Goal: Information Seeking & Learning: Learn about a topic

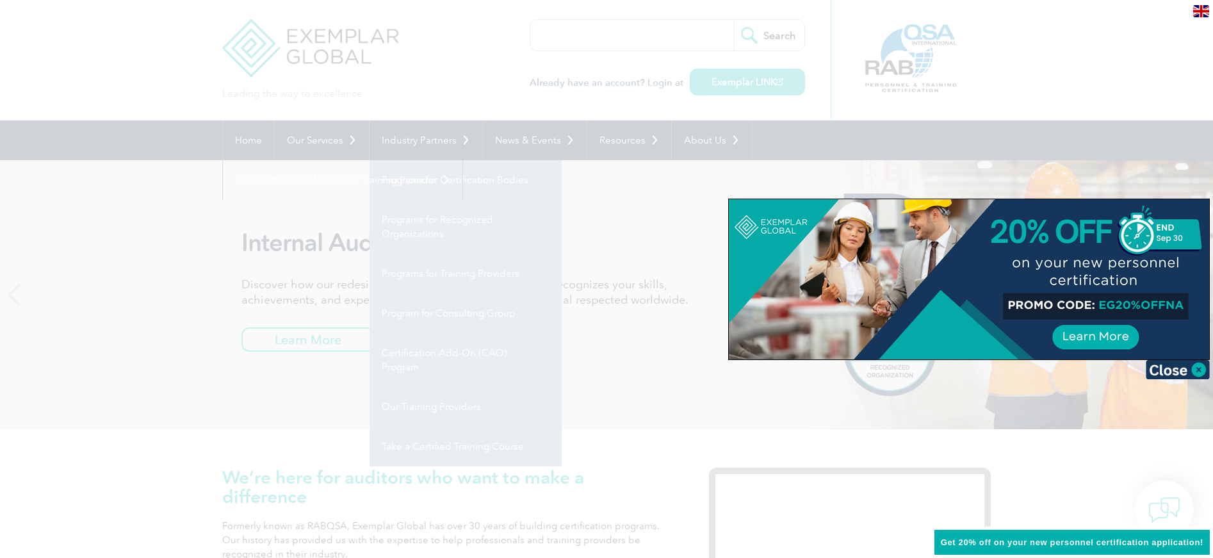
click at [455, 179] on div at bounding box center [606, 279] width 1213 height 558
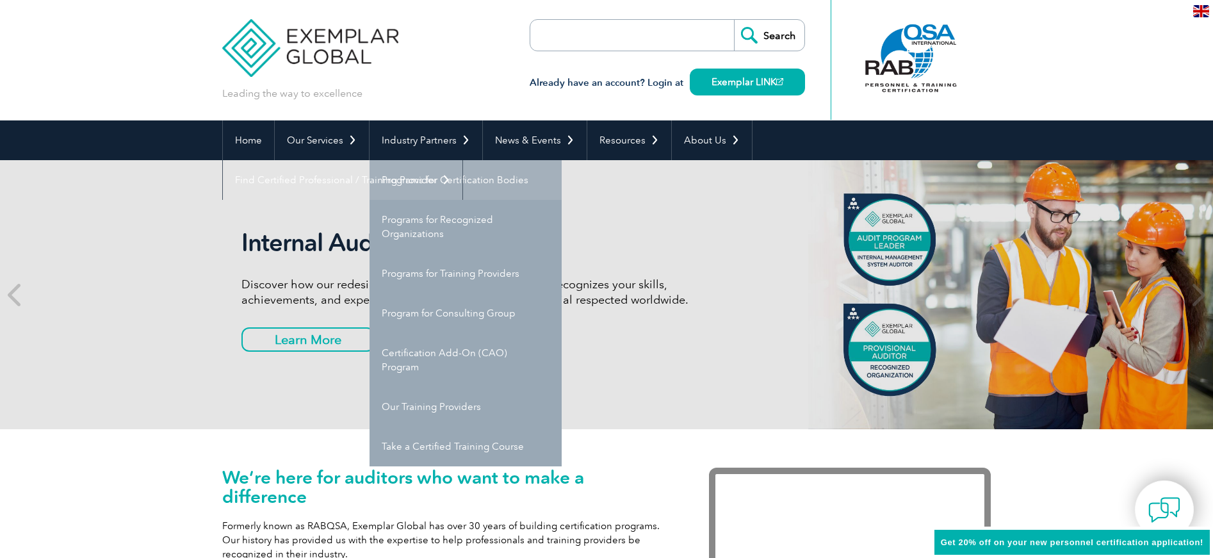
click at [449, 181] on link "Programs for Certification Bodies" at bounding box center [465, 180] width 192 height 40
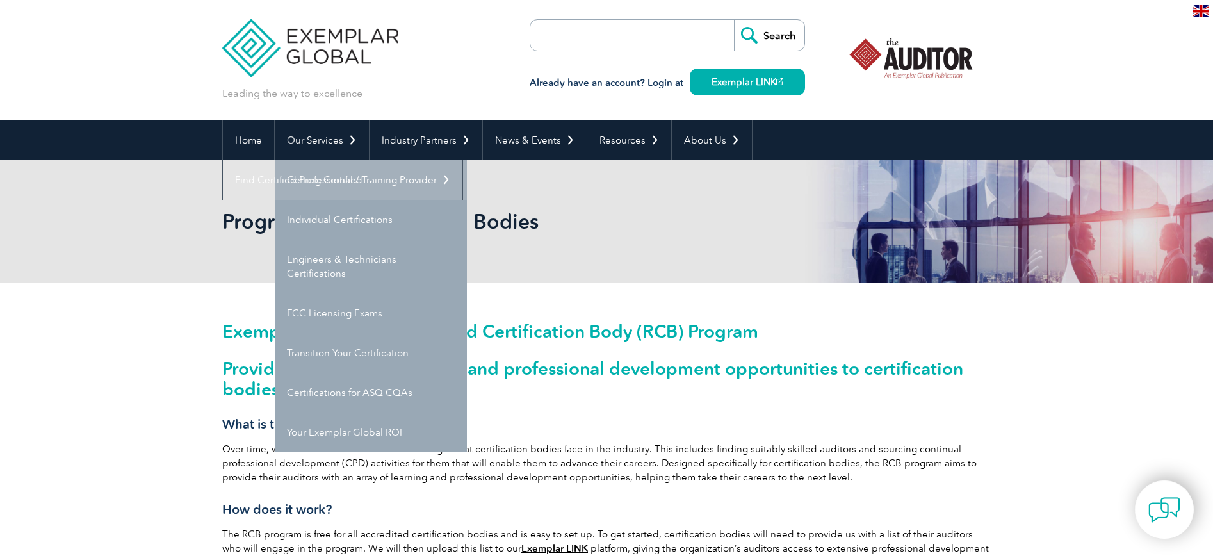
click at [318, 181] on link "Getting Certified" at bounding box center [371, 180] width 192 height 40
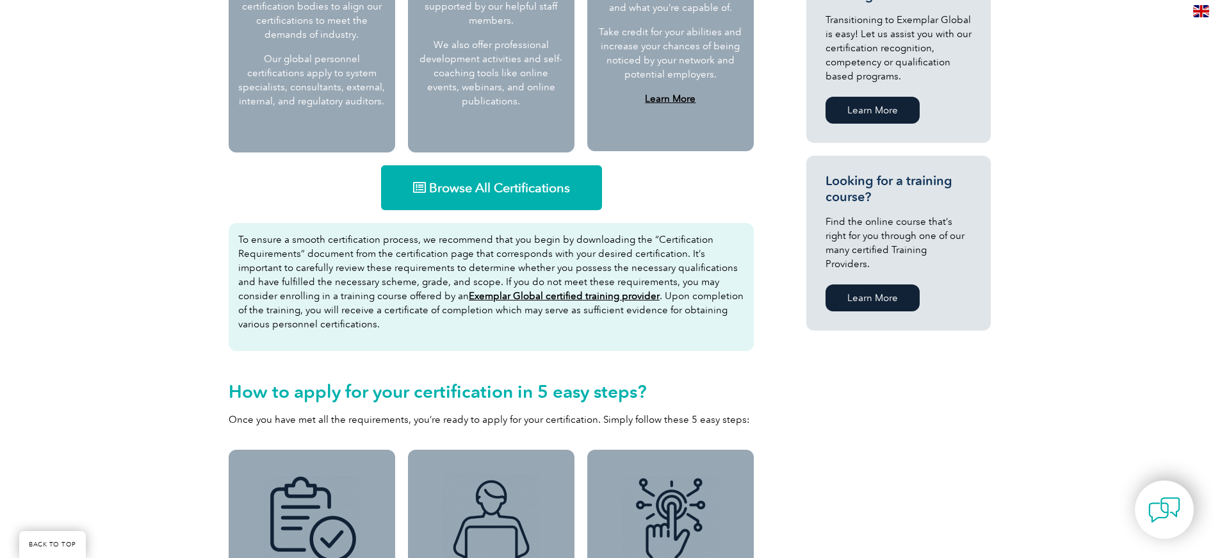
scroll to position [732, 0]
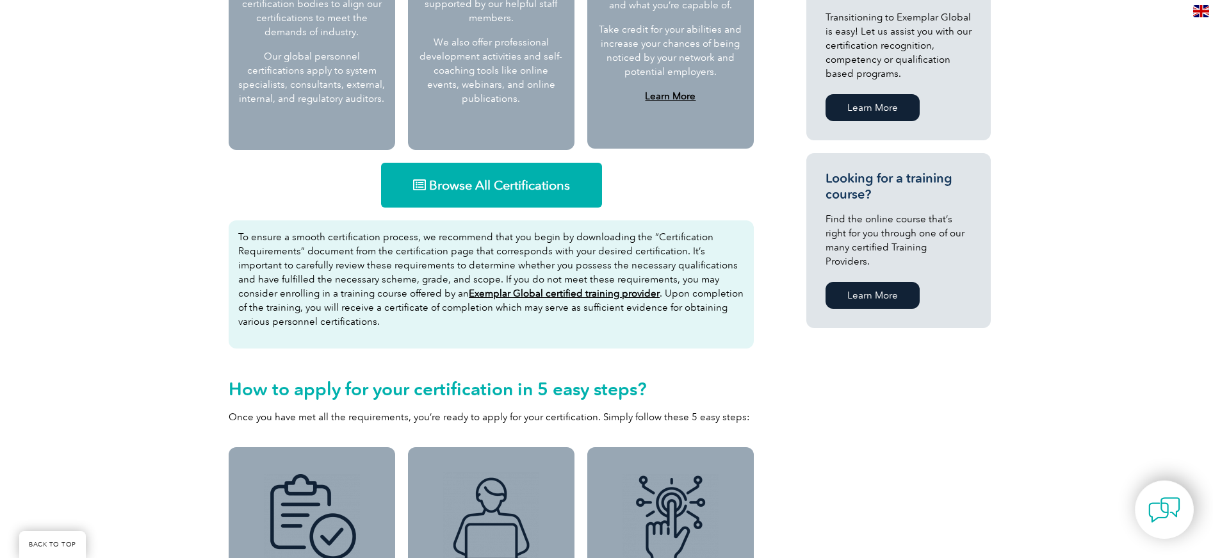
click at [509, 191] on span "Browse All Certifications" at bounding box center [499, 185] width 141 height 13
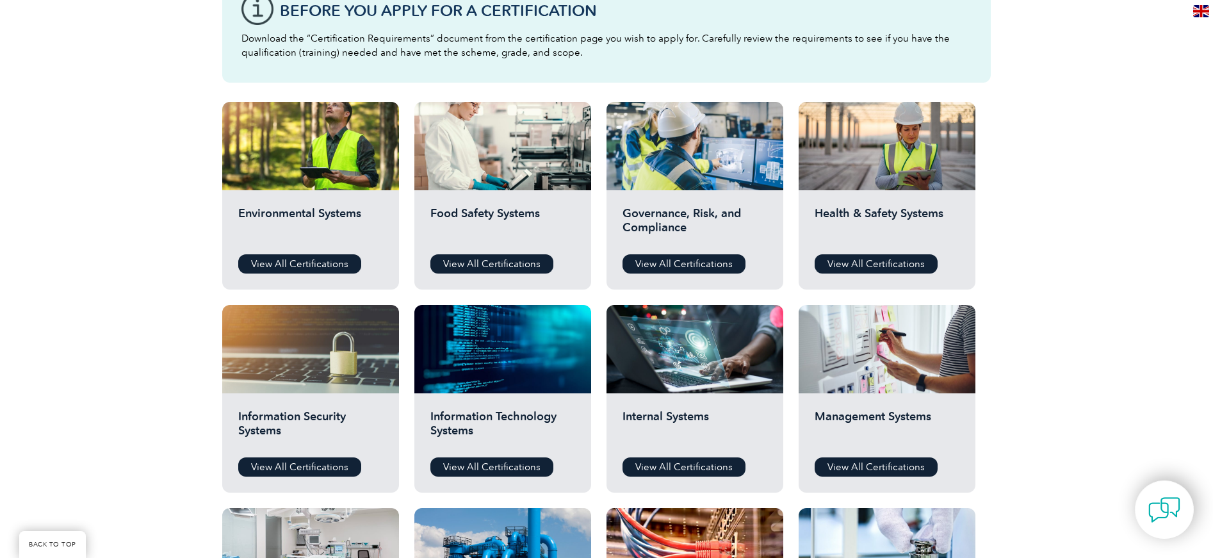
scroll to position [424, 0]
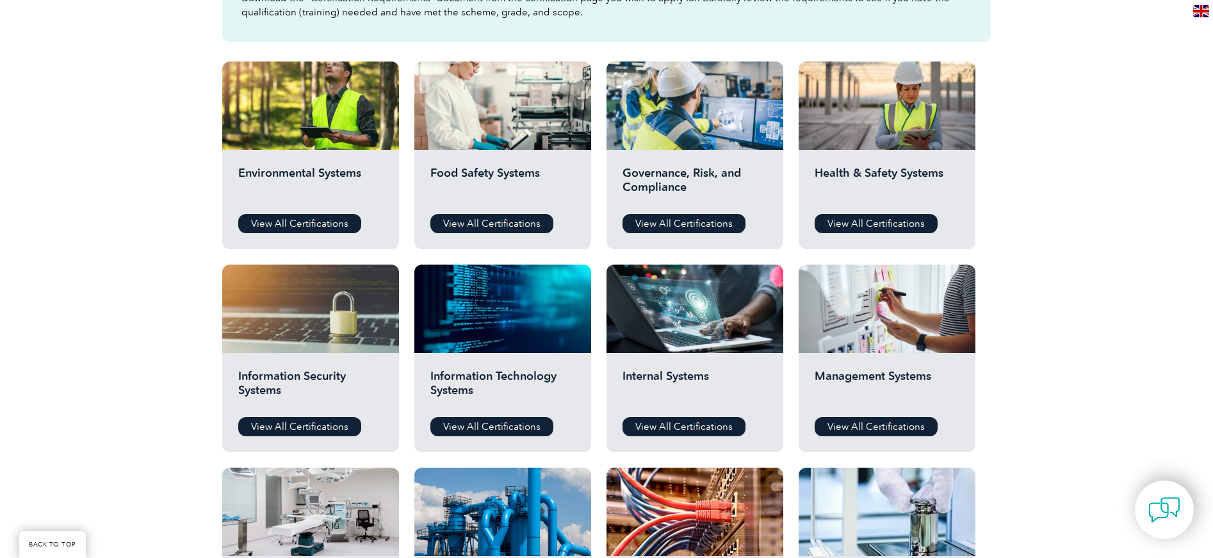
click at [509, 192] on h2 "Food Safety Systems" at bounding box center [502, 185] width 145 height 38
click at [497, 218] on link "View All Certifications" at bounding box center [491, 223] width 123 height 19
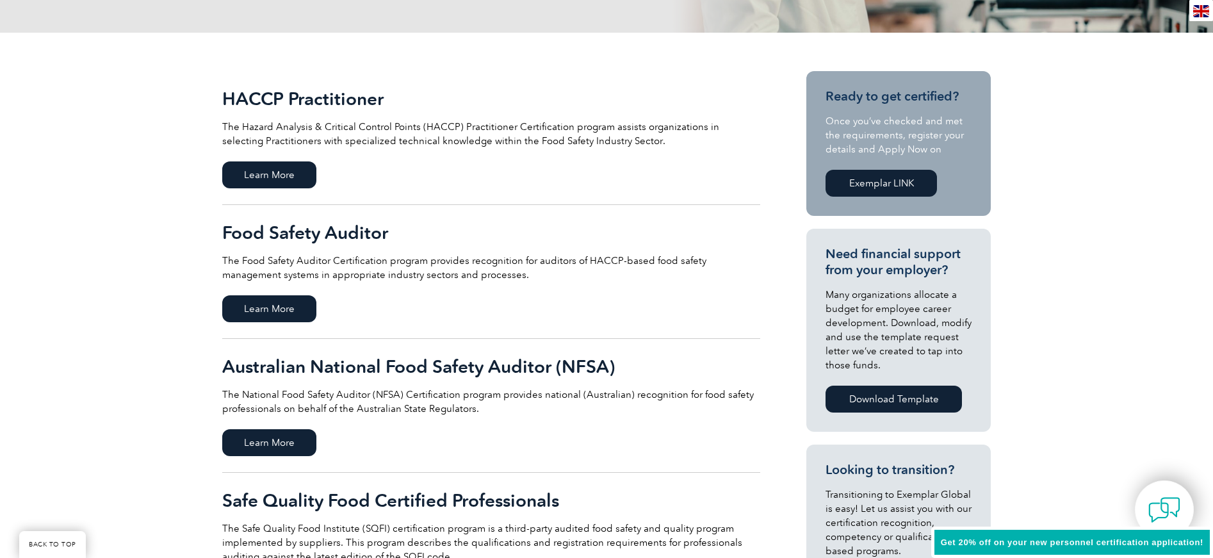
scroll to position [249, 0]
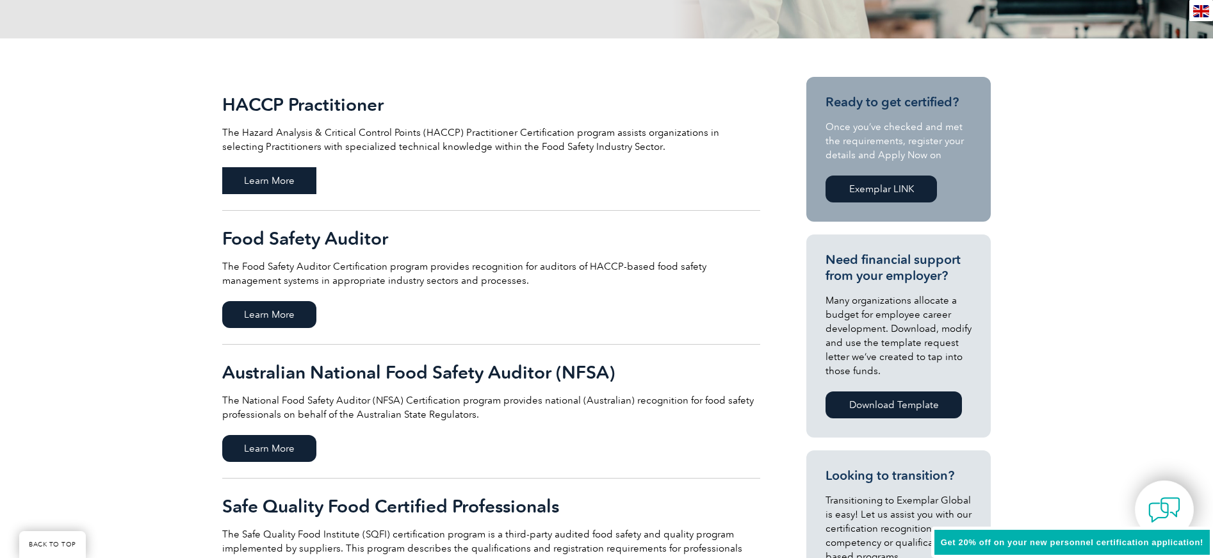
click at [273, 182] on span "Learn More" at bounding box center [269, 180] width 94 height 27
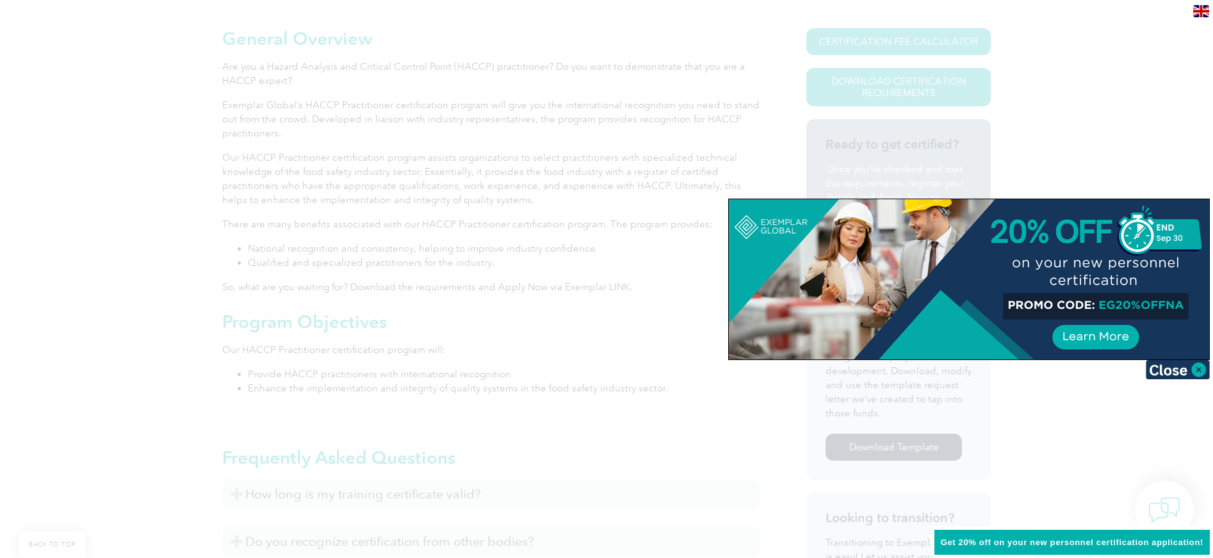
scroll to position [289, 0]
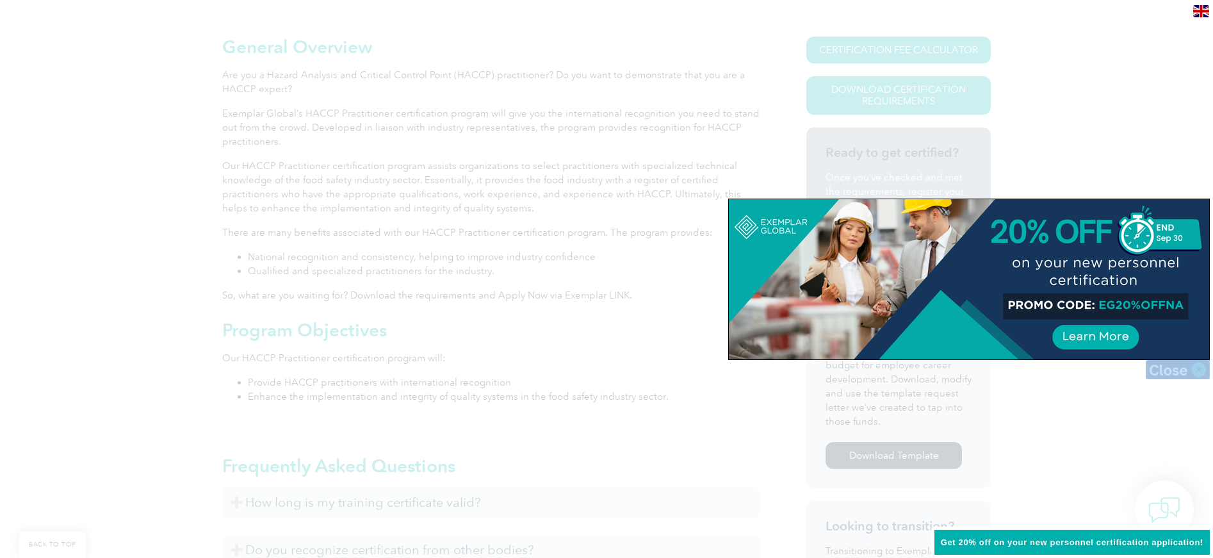
drag, startPoint x: 1101, startPoint y: 342, endPoint x: 1169, endPoint y: 367, distance: 73.1
click at [1169, 360] on div at bounding box center [968, 278] width 481 height 161
click at [1183, 366] on img at bounding box center [1177, 369] width 64 height 19
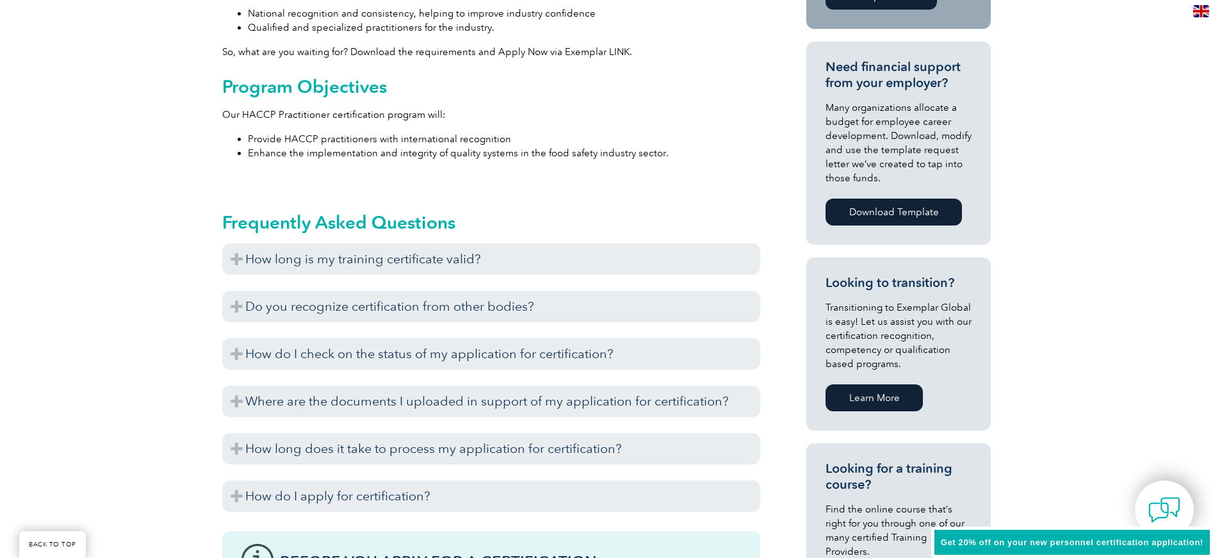
scroll to position [594, 0]
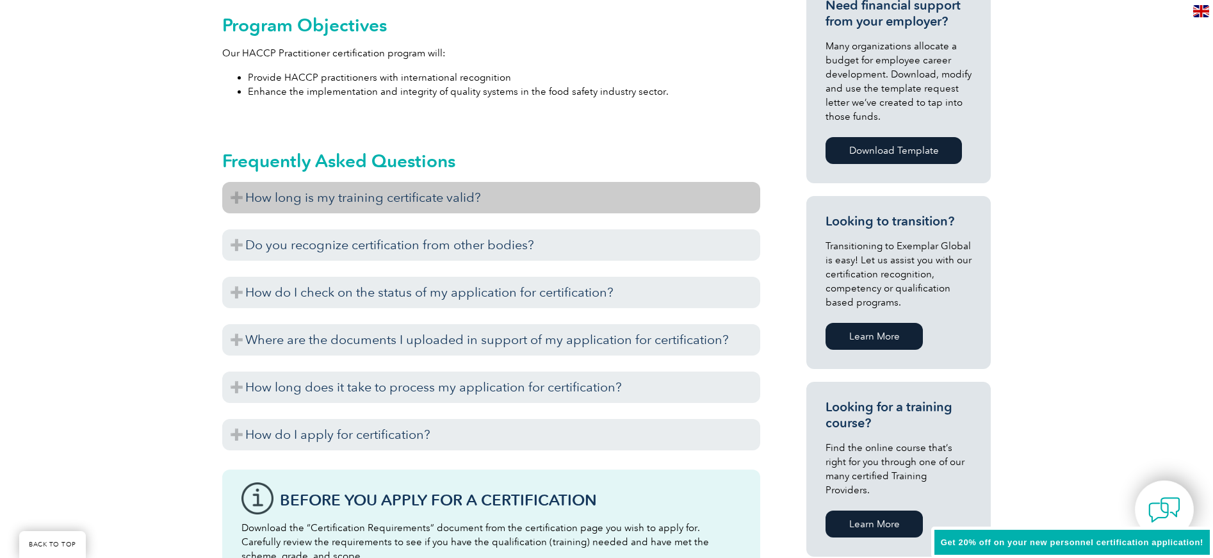
click at [245, 193] on h3 "How long is my training certificate valid?" at bounding box center [491, 197] width 538 height 31
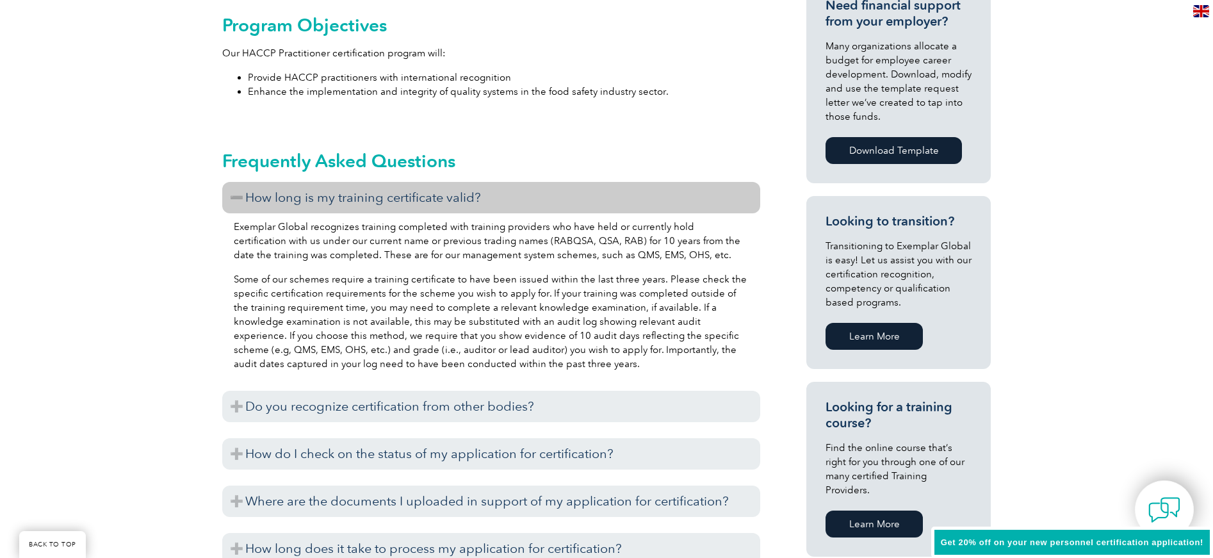
click at [245, 193] on h3 "How long is my training certificate valid?" at bounding box center [491, 197] width 538 height 31
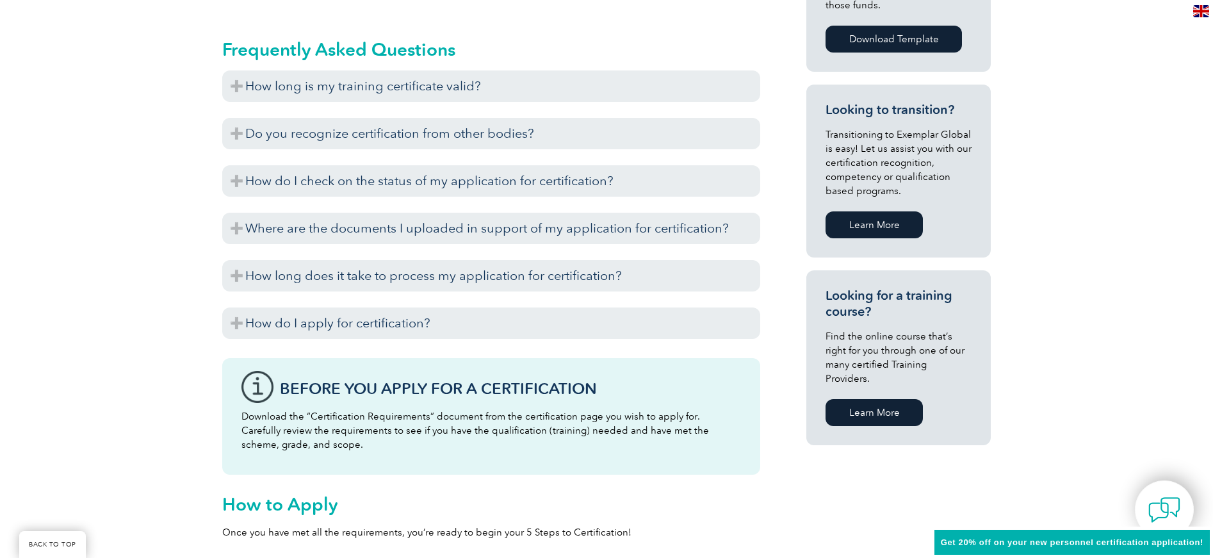
scroll to position [708, 0]
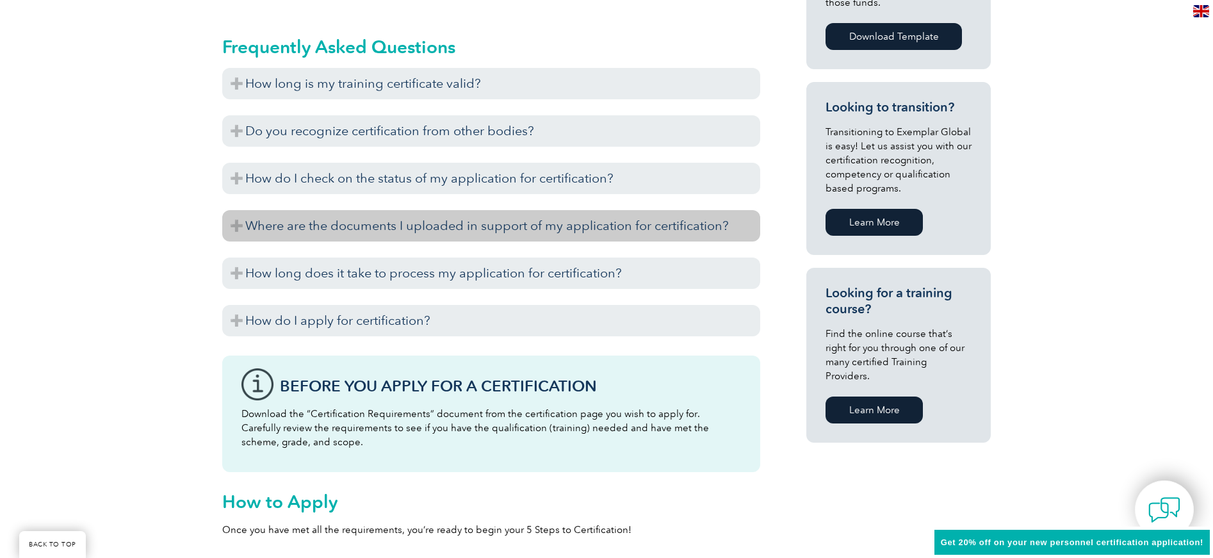
click at [231, 236] on h3 "Where are the documents I uploaded in support of my application for certificati…" at bounding box center [491, 225] width 538 height 31
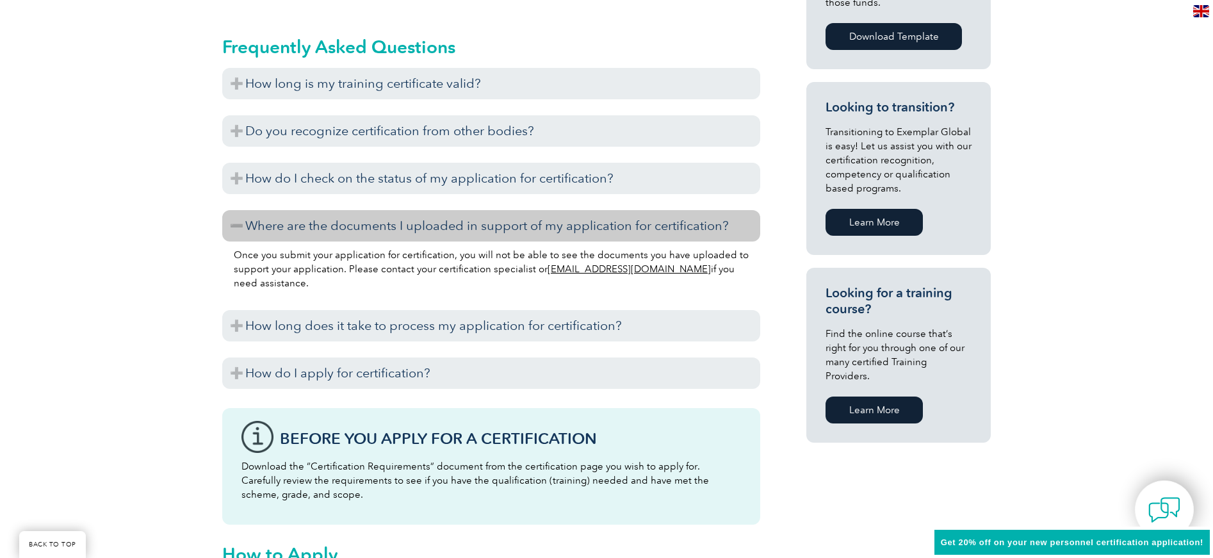
click at [231, 236] on h3 "Where are the documents I uploaded in support of my application for certificati…" at bounding box center [491, 225] width 538 height 31
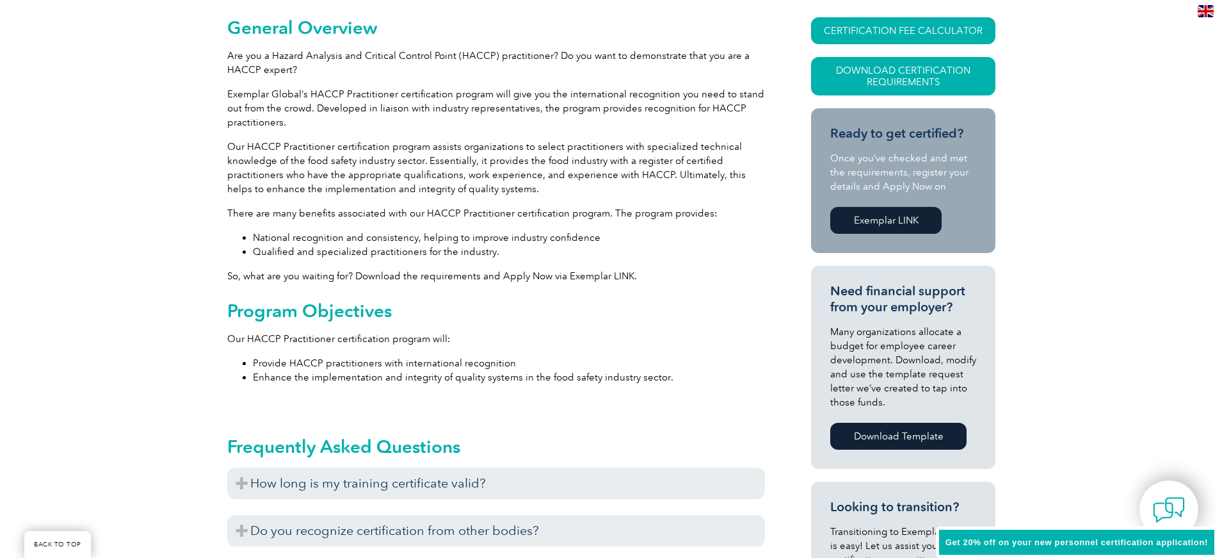
scroll to position [291, 0]
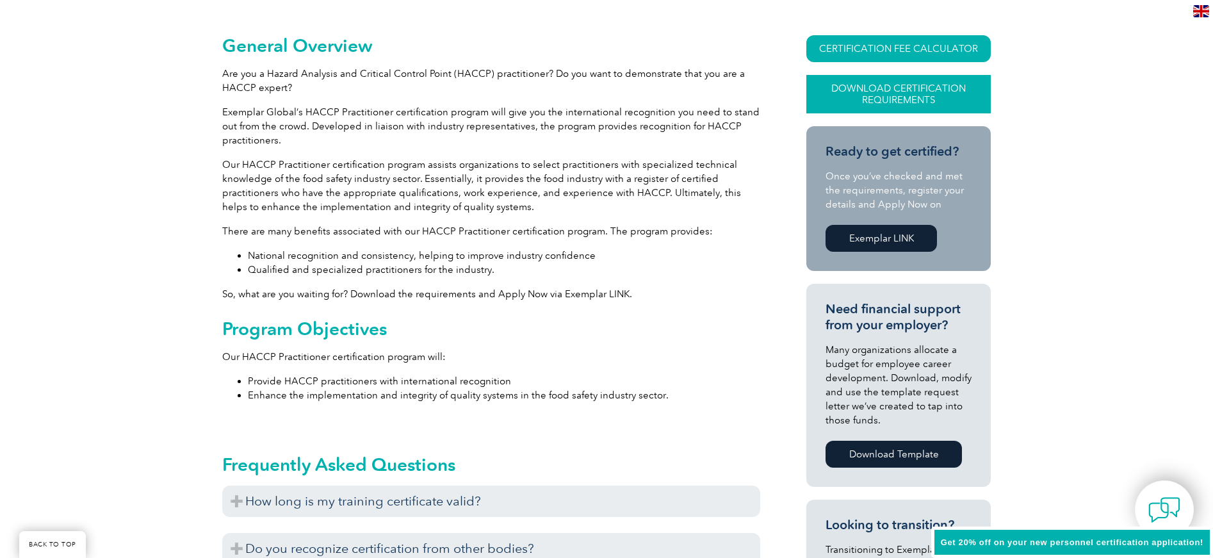
click at [875, 90] on link "Download Certification Requirements" at bounding box center [898, 94] width 184 height 38
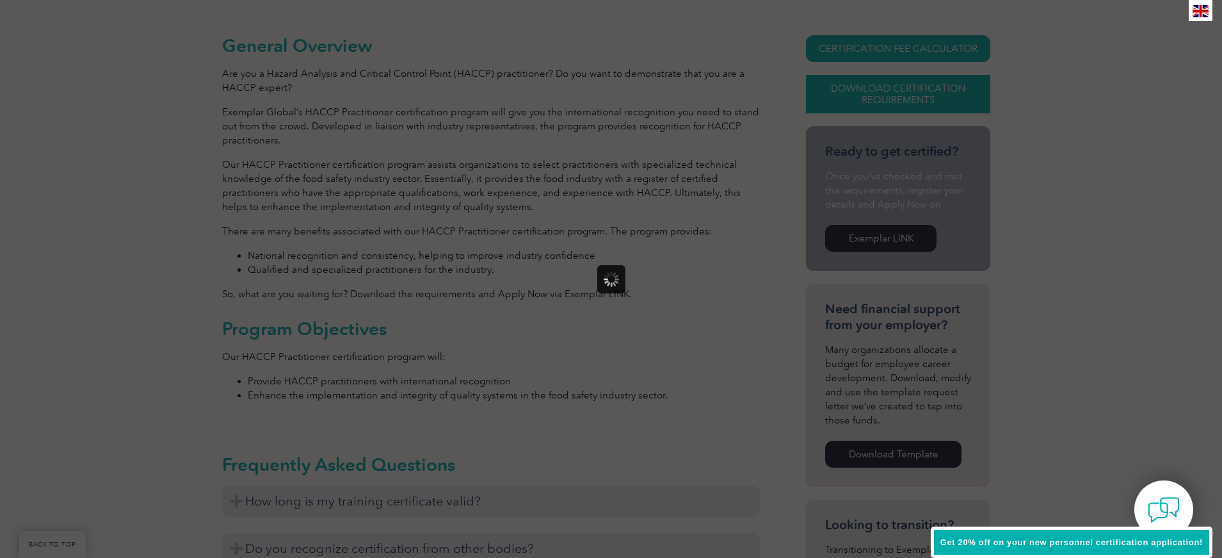
scroll to position [0, 0]
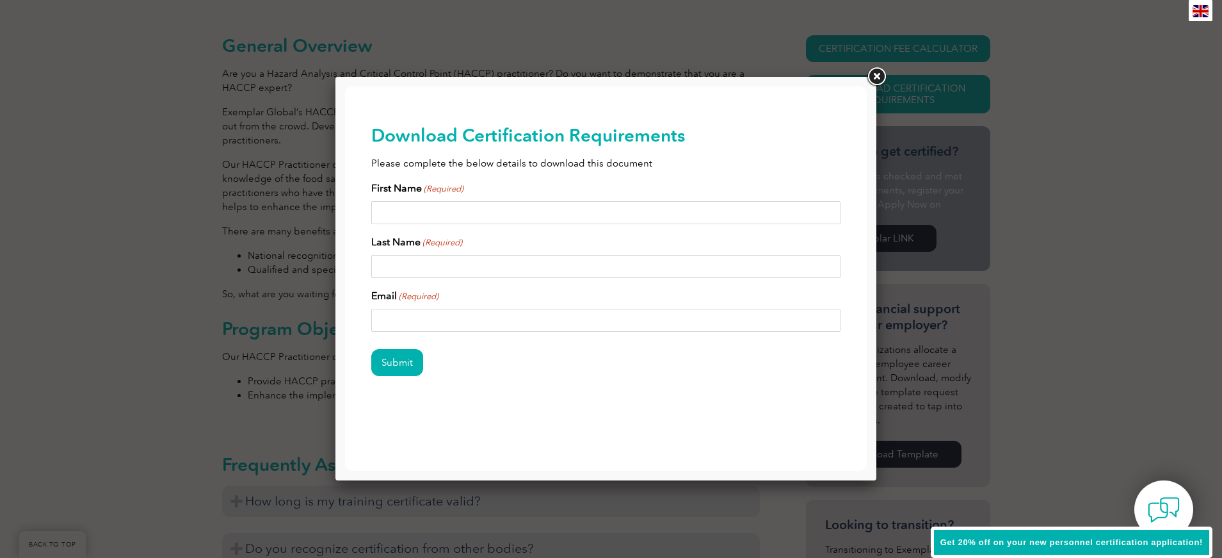
click at [405, 211] on input "First Name (Required)" at bounding box center [606, 212] width 470 height 23
type input "F"
type input "Stacey"
click at [389, 261] on input "Last Name (Required)" at bounding box center [606, 266] width 470 height 23
type input "yong"
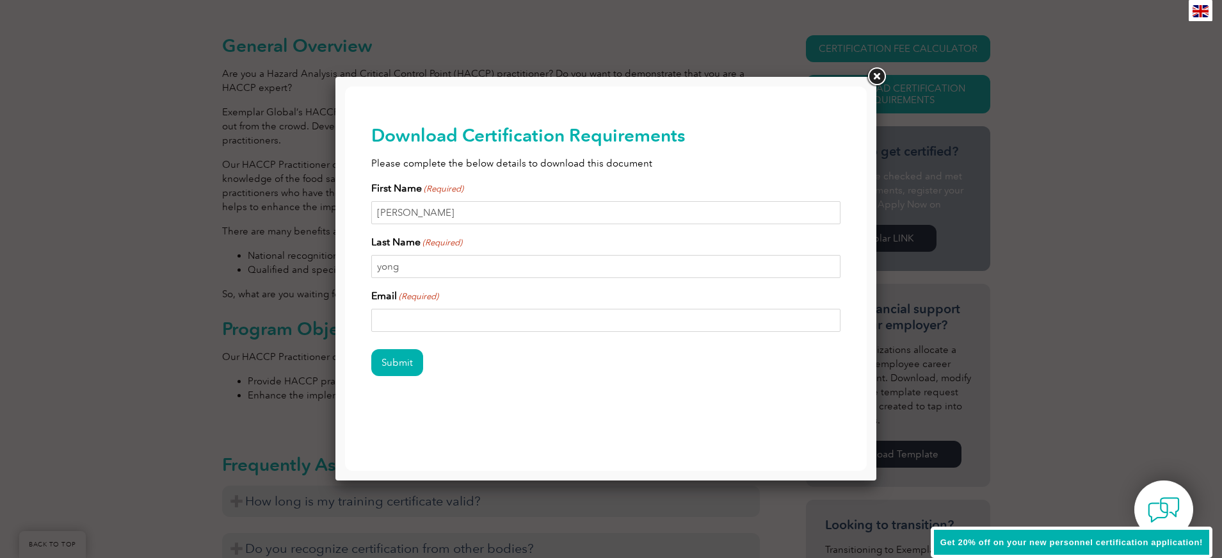
click at [389, 316] on input "Email (Required)" at bounding box center [606, 320] width 470 height 23
type input "s"
type input "yong.stacey@gmail.com"
click at [371, 349] on input "Submit" at bounding box center [397, 362] width 52 height 27
click at [394, 360] on input "Submit" at bounding box center [397, 362] width 52 height 27
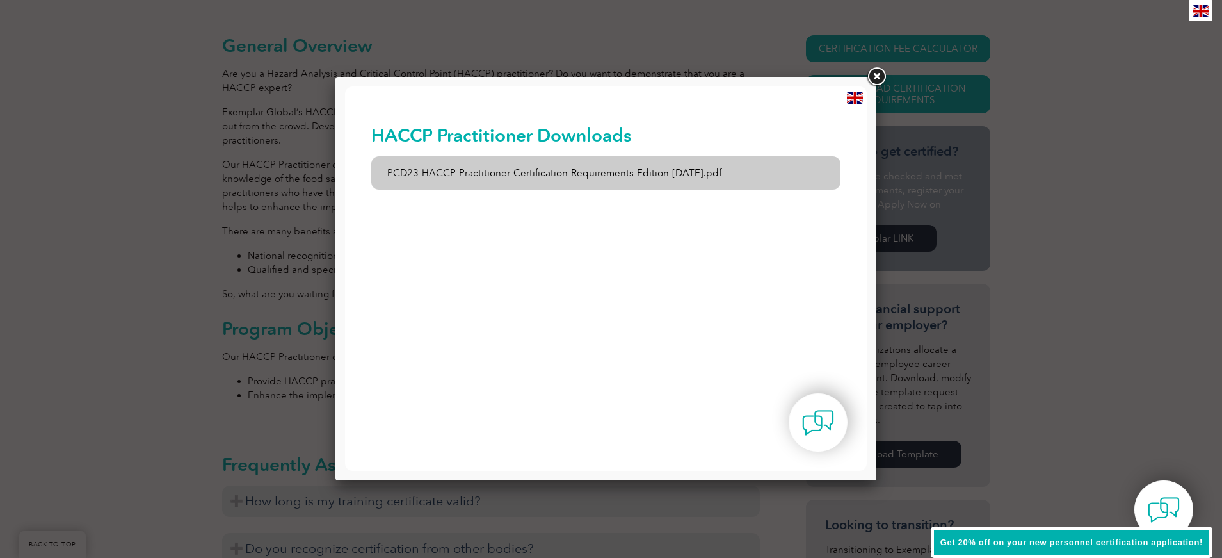
click at [581, 171] on link "PCD23-HACCP-Practitioner-Certification-Requirements-Edition-1-June-2020.pdf" at bounding box center [606, 172] width 470 height 33
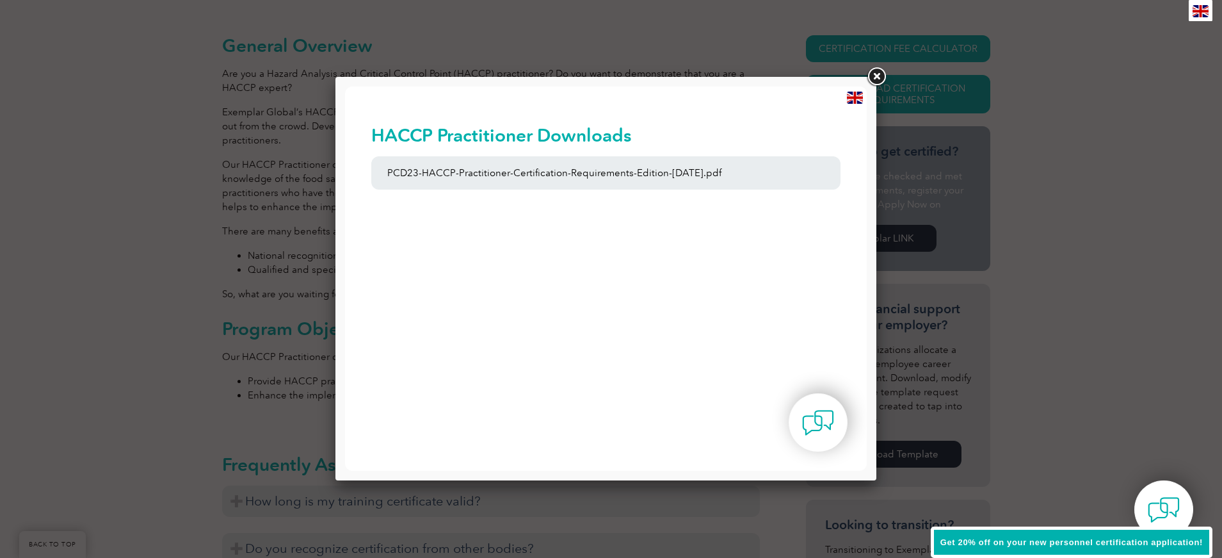
click at [881, 72] on link at bounding box center [876, 76] width 23 height 23
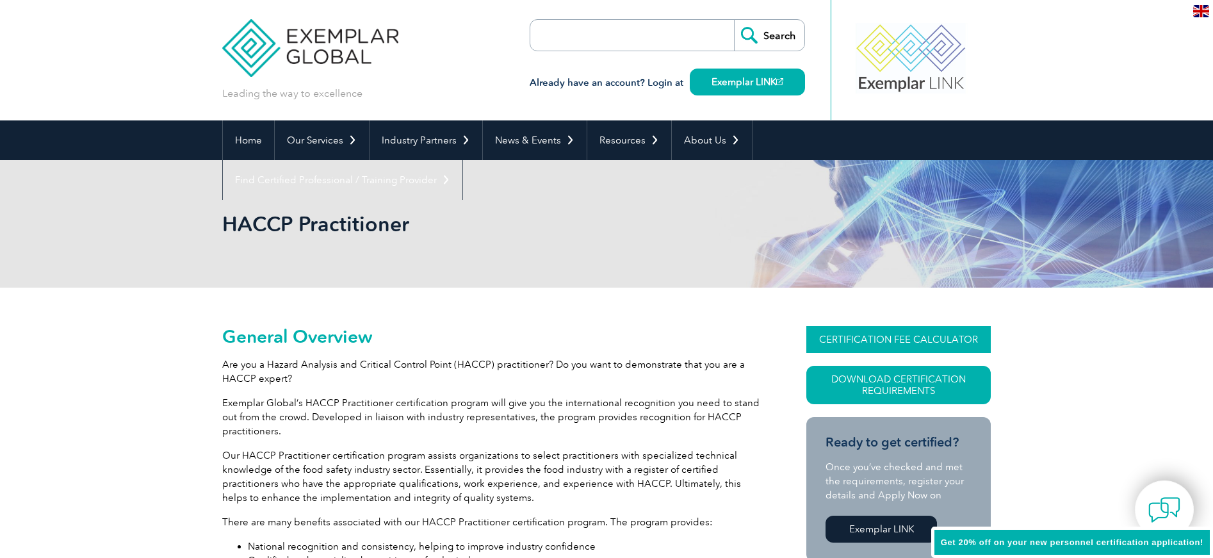
click at [906, 337] on link "CERTIFICATION FEE CALCULATOR" at bounding box center [898, 339] width 184 height 27
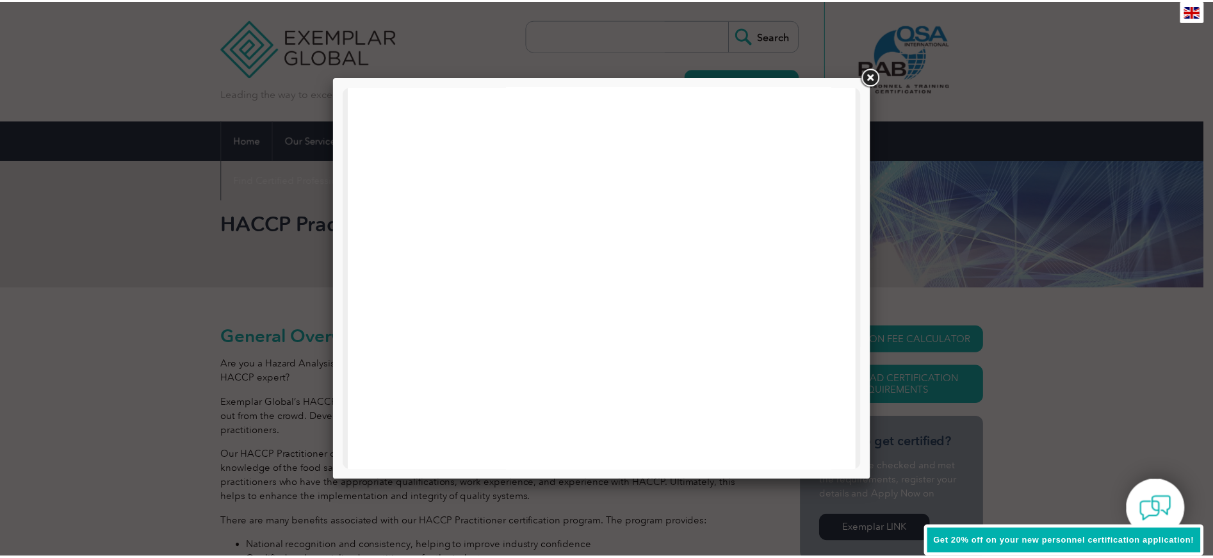
scroll to position [611, 0]
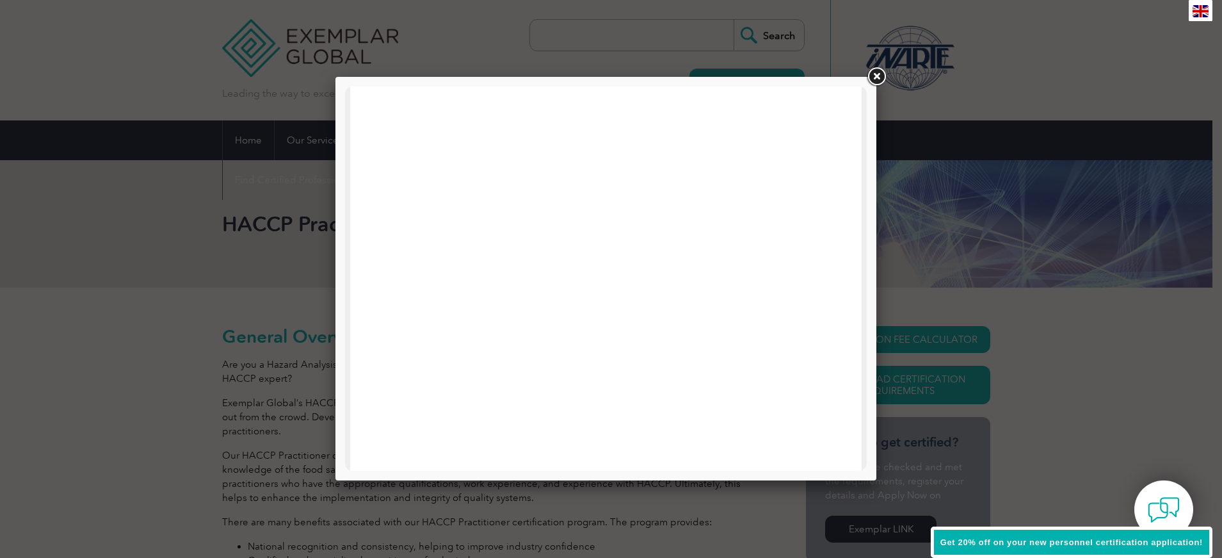
click at [872, 74] on link at bounding box center [876, 76] width 23 height 23
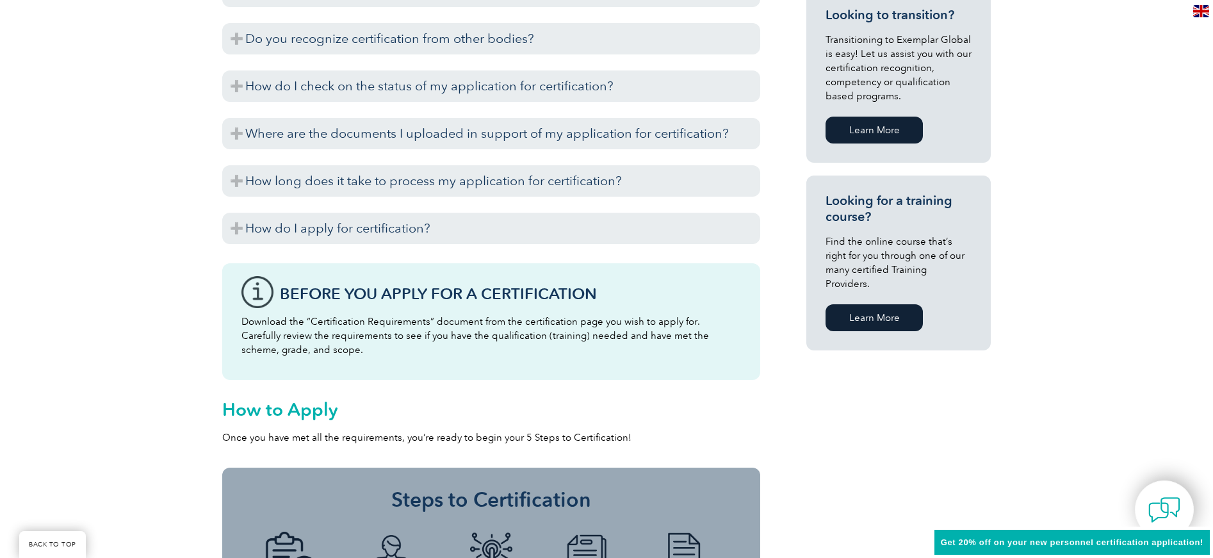
scroll to position [686, 0]
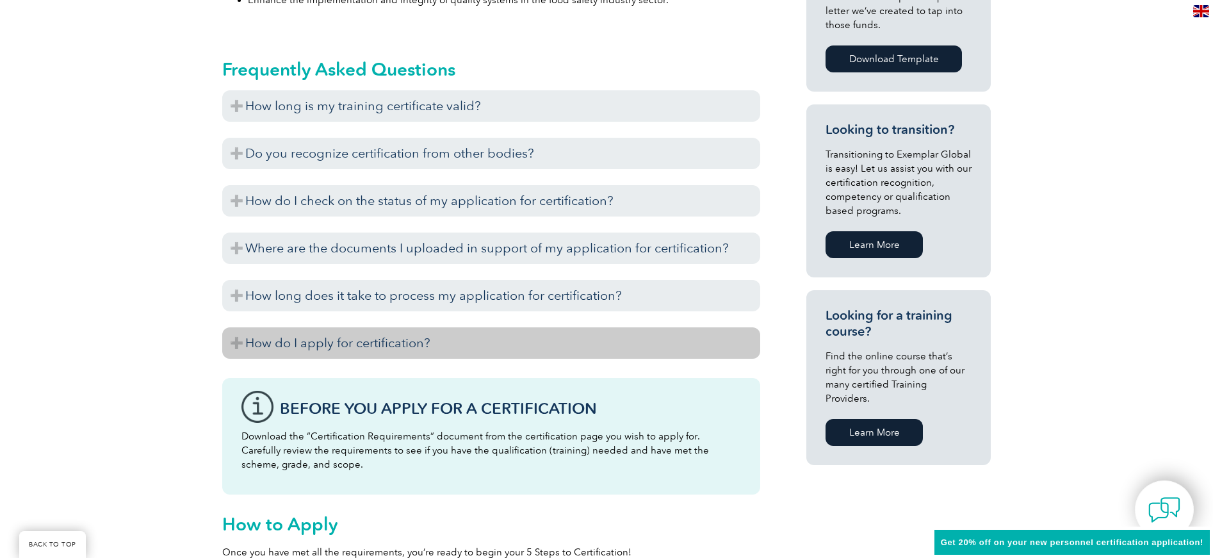
click at [367, 330] on h3 "How do I apply for certification?" at bounding box center [491, 342] width 538 height 31
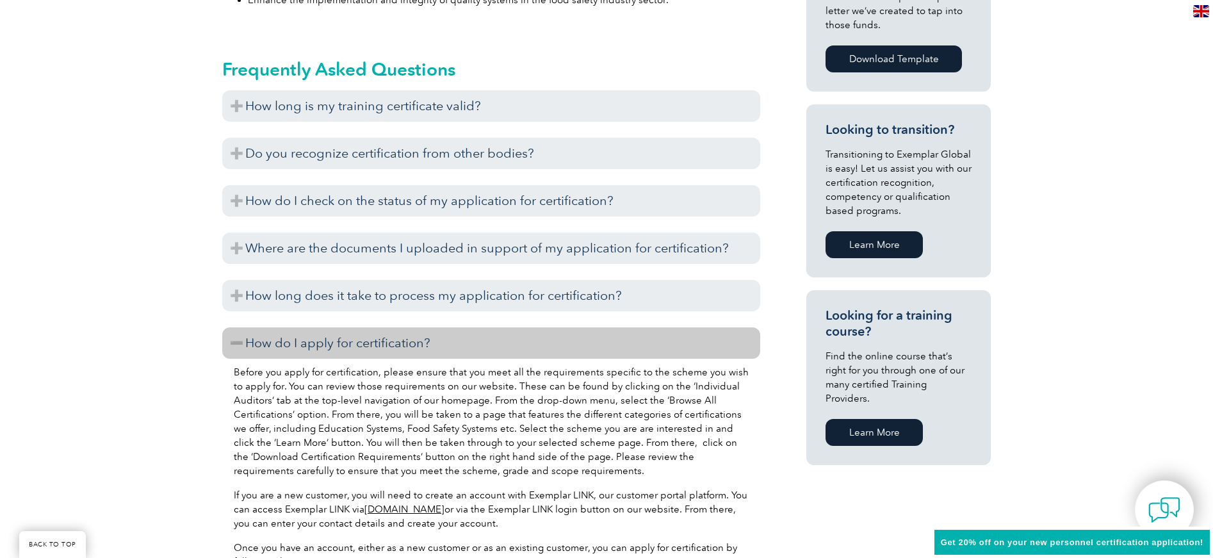
click at [367, 314] on div "It usually takes between seven to 10 business days to complete this process. Ho…" at bounding box center [491, 314] width 538 height 6
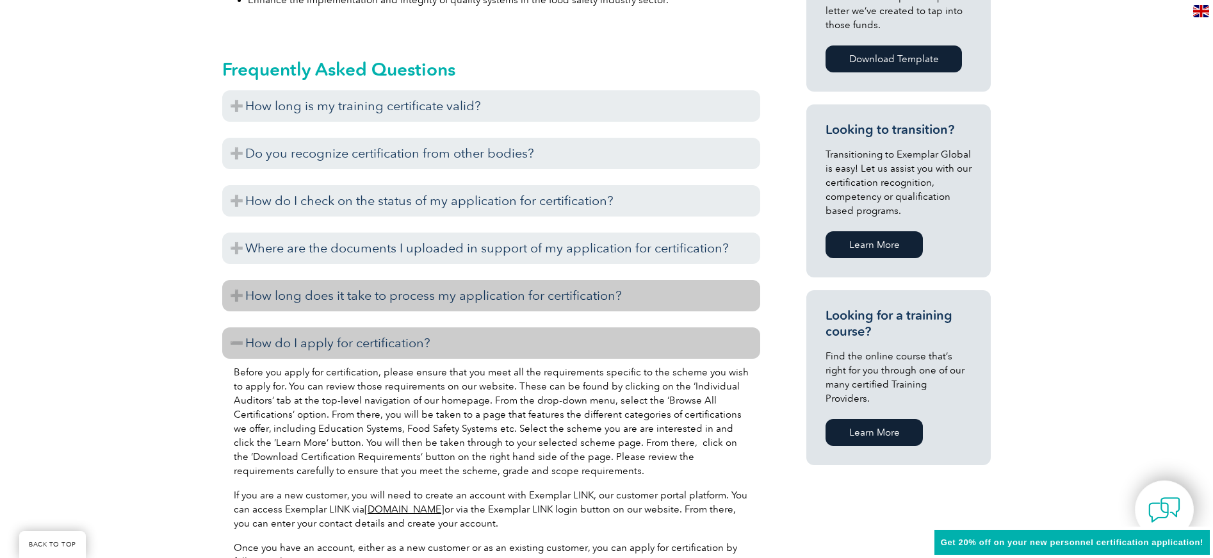
click at [367, 299] on h3 "How long does it take to process my application for certification?" at bounding box center [491, 295] width 538 height 31
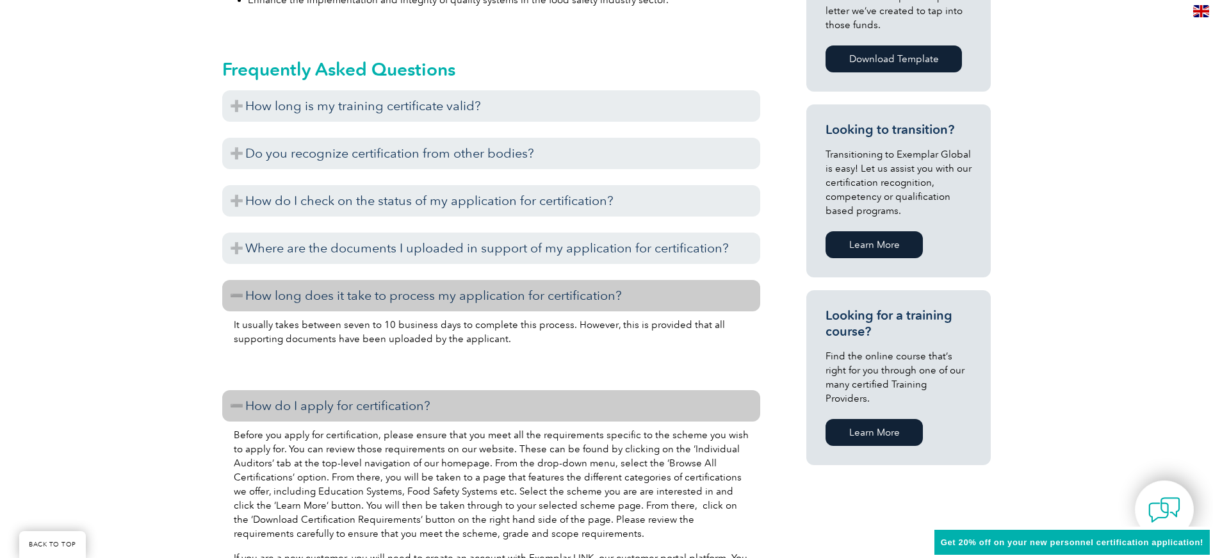
click at [373, 268] on div "Once you submit your application for certification, you will not be able to see…" at bounding box center [491, 267] width 538 height 6
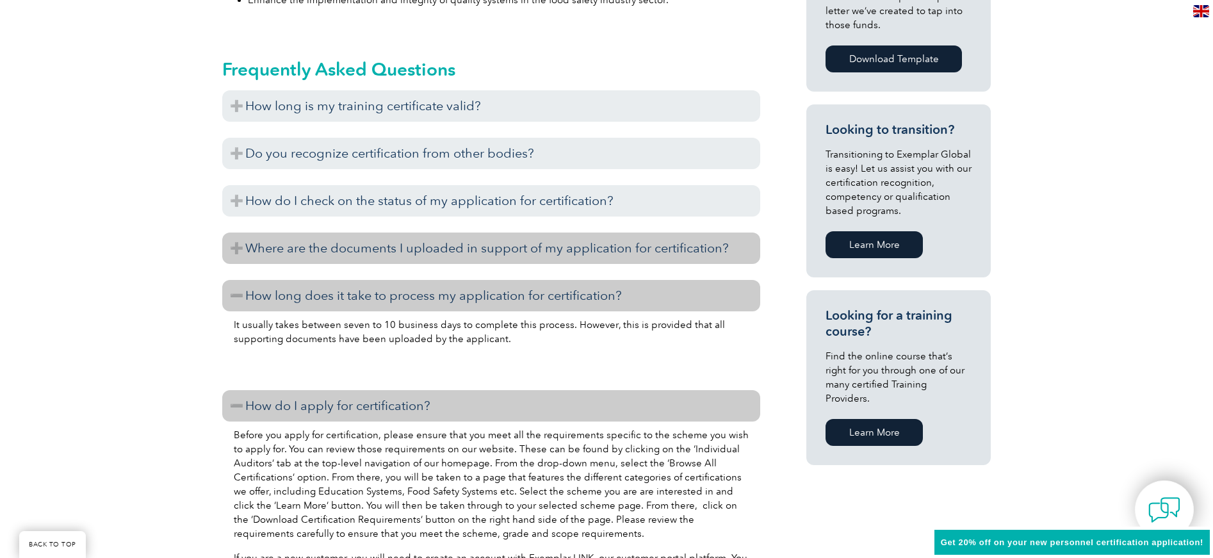
click at [373, 247] on h3 "Where are the documents I uploaded in support of my application for certificati…" at bounding box center [491, 247] width 538 height 31
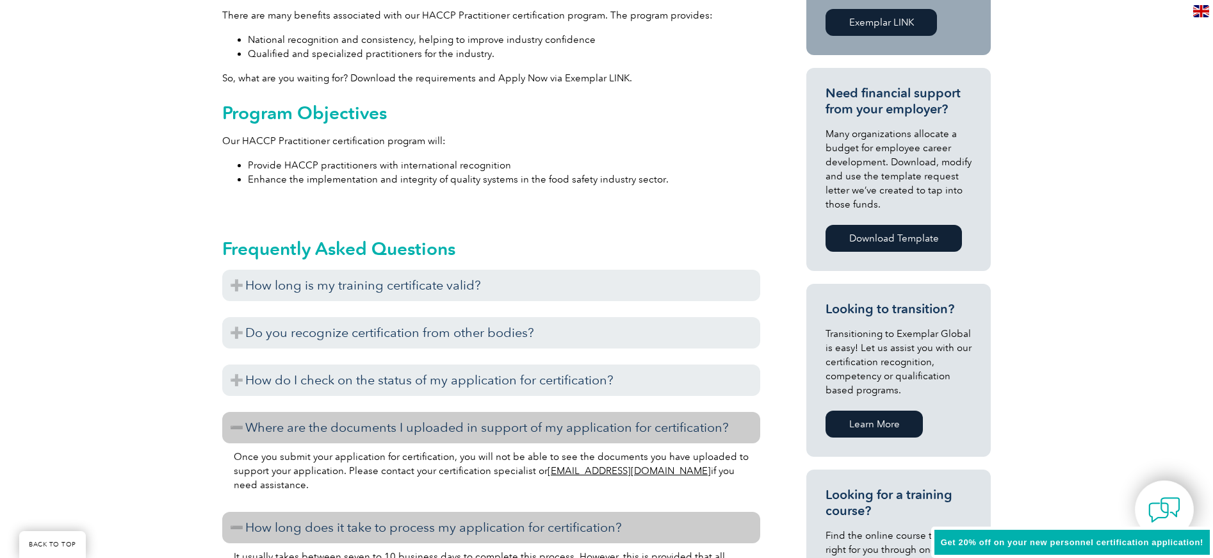
scroll to position [709, 0]
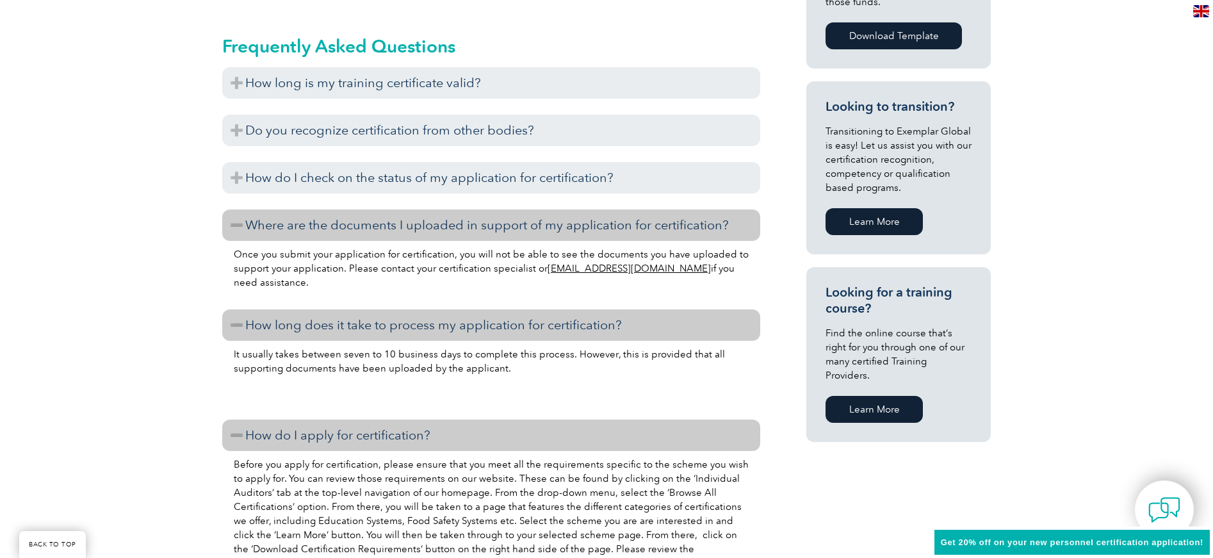
click at [884, 399] on link "Learn More" at bounding box center [873, 409] width 97 height 27
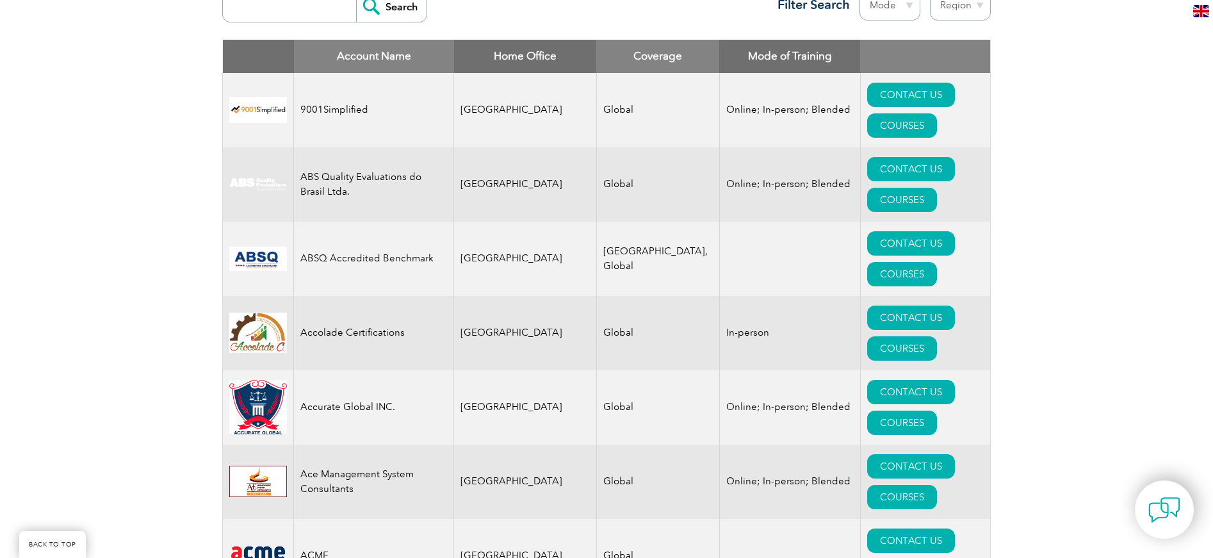
scroll to position [122, 0]
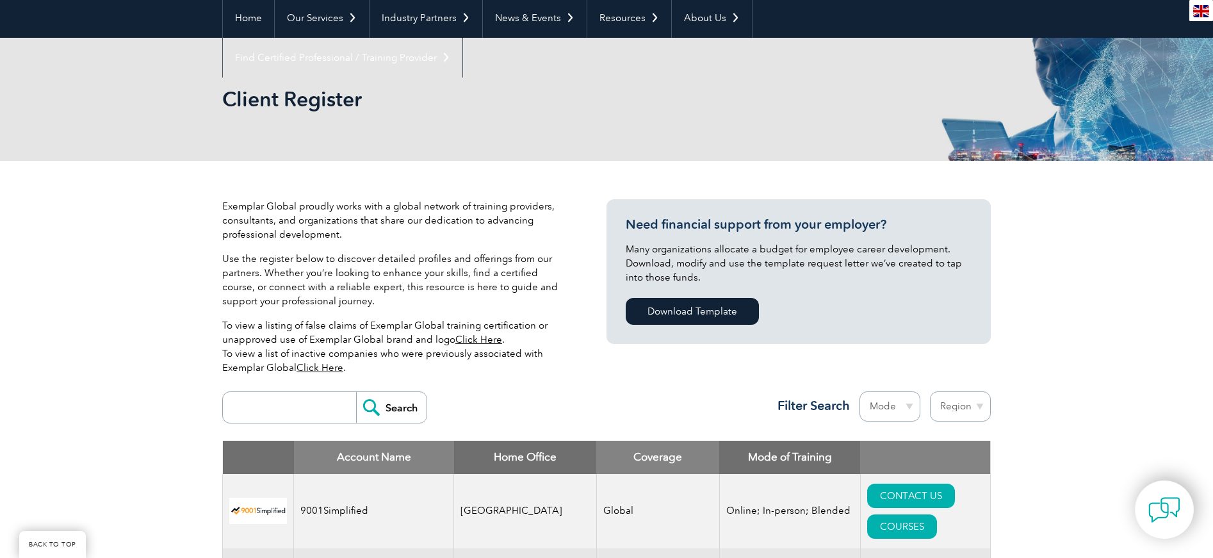
click at [304, 412] on input "search" at bounding box center [292, 407] width 127 height 31
type input "HACCP"
click at [356, 392] on input "Search" at bounding box center [391, 407] width 70 height 31
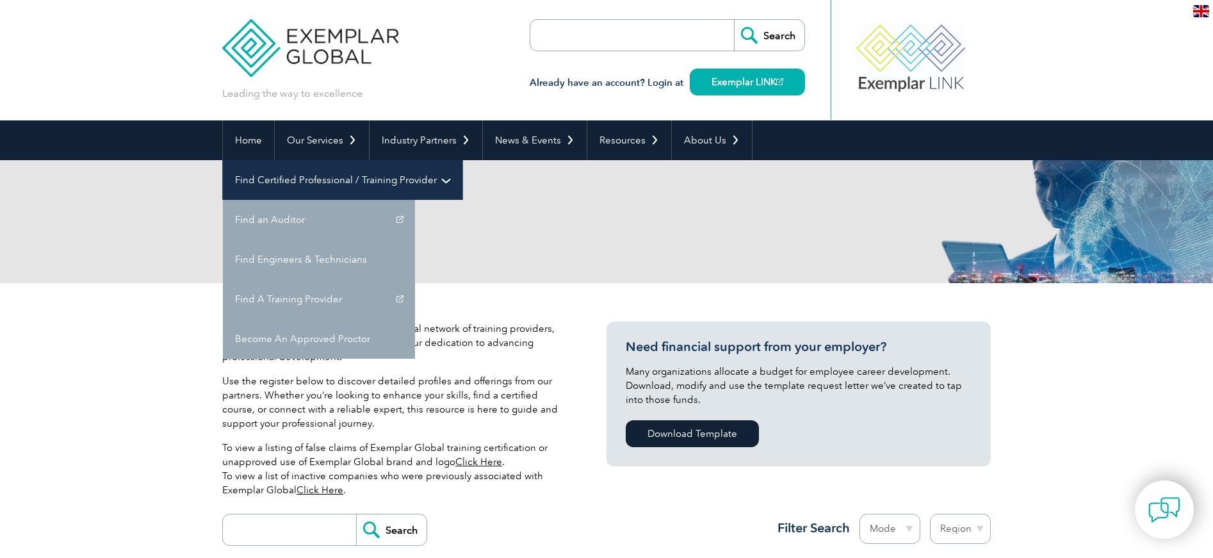
click at [462, 160] on link "Find Certified Professional / Training Provider" at bounding box center [342, 180] width 239 height 40
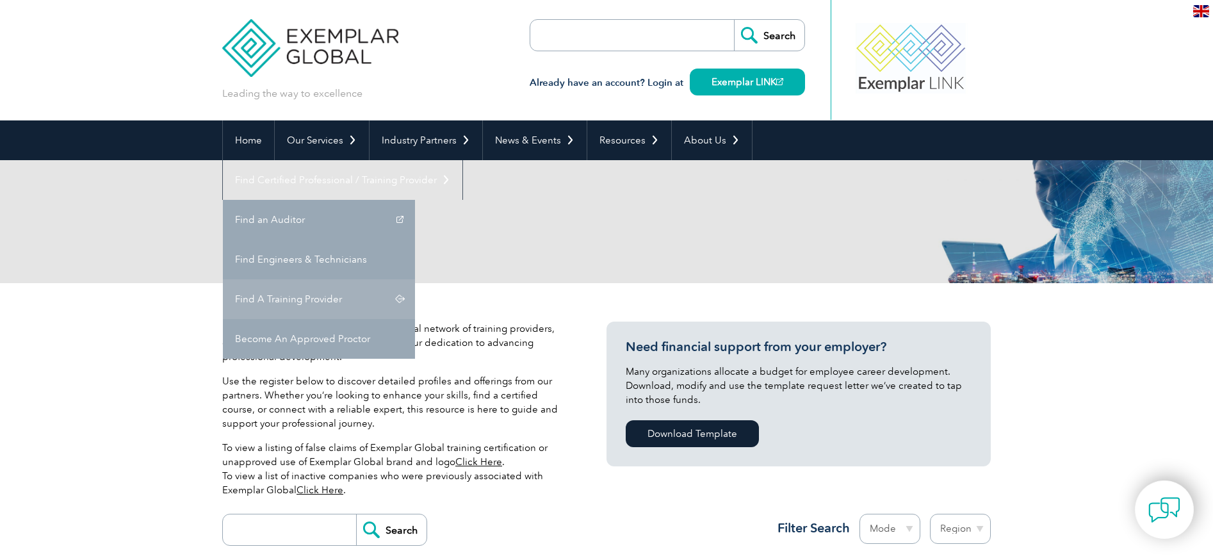
click at [415, 279] on link "Find A Training Provider" at bounding box center [319, 299] width 192 height 40
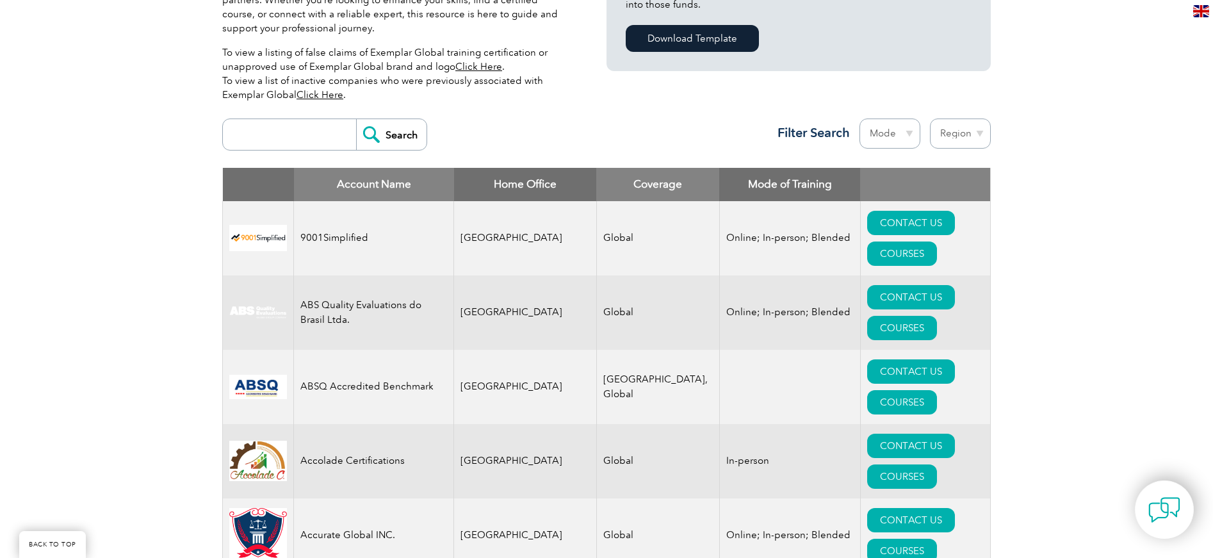
scroll to position [163, 0]
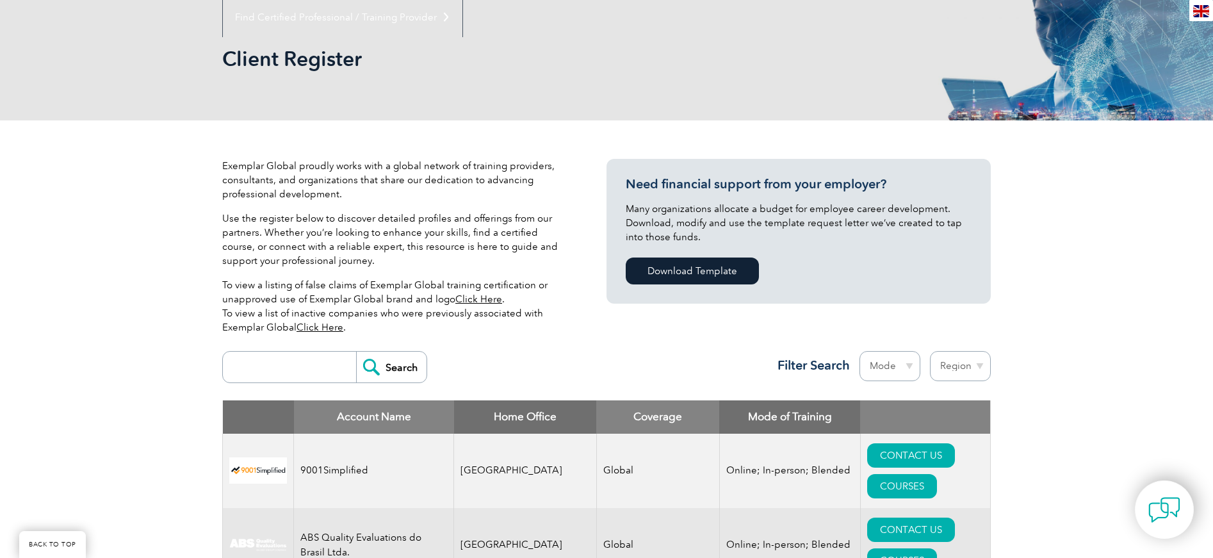
click at [971, 366] on select "Region Australia Bahrain Bangladesh Brazil Canada Colombia Dominican Republic E…" at bounding box center [960, 366] width 61 height 30
select select "[GEOGRAPHIC_DATA]"
click at [930, 351] on select "Region Australia Bahrain Bangladesh Brazil Canada Colombia Dominican Republic E…" at bounding box center [960, 366] width 61 height 30
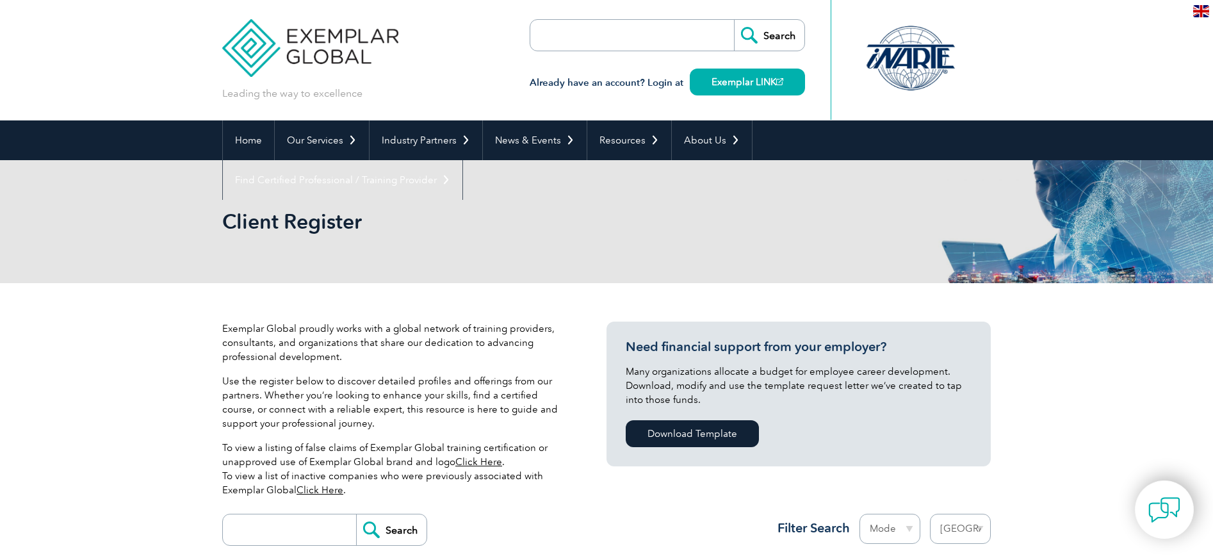
select select "[GEOGRAPHIC_DATA]"
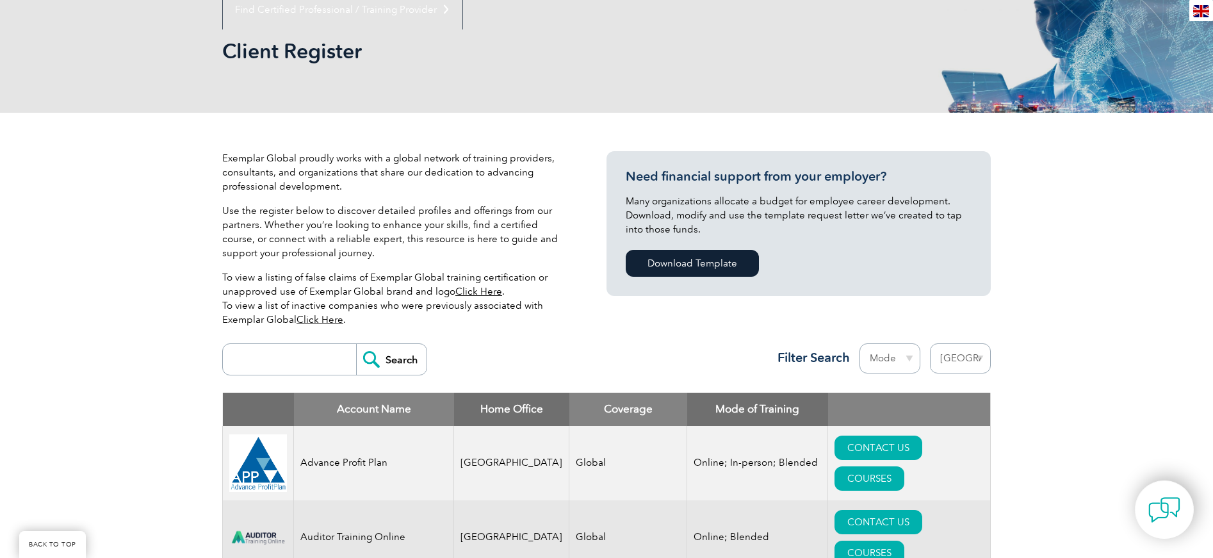
scroll to position [408, 0]
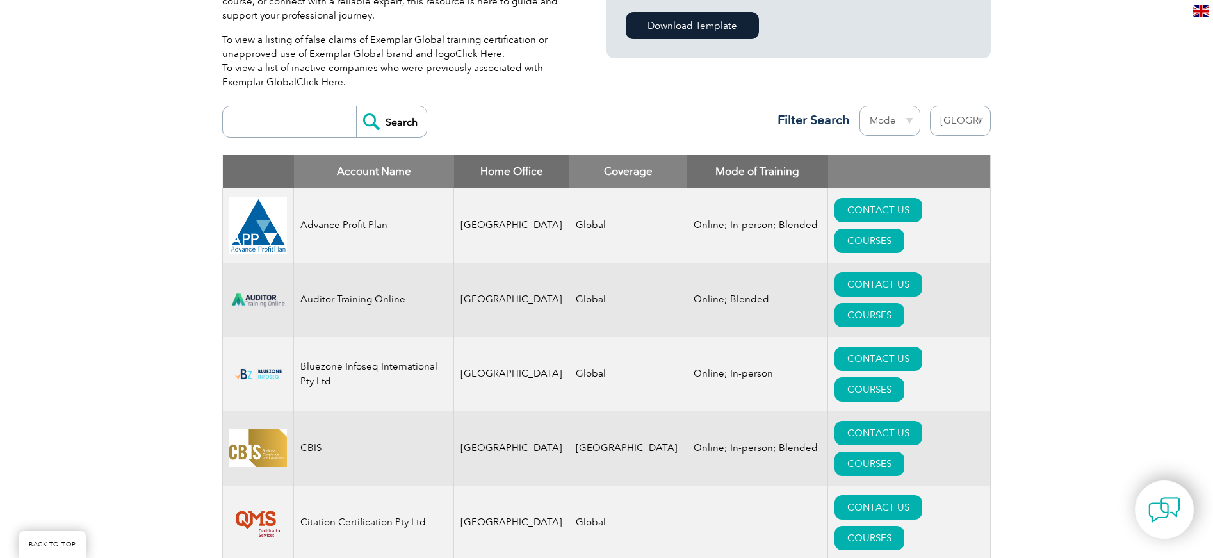
click at [907, 117] on select "Mode Online In-person Blended" at bounding box center [889, 121] width 61 height 30
select select "Online"
click at [859, 106] on select "Mode Online In-person Blended" at bounding box center [889, 121] width 61 height 30
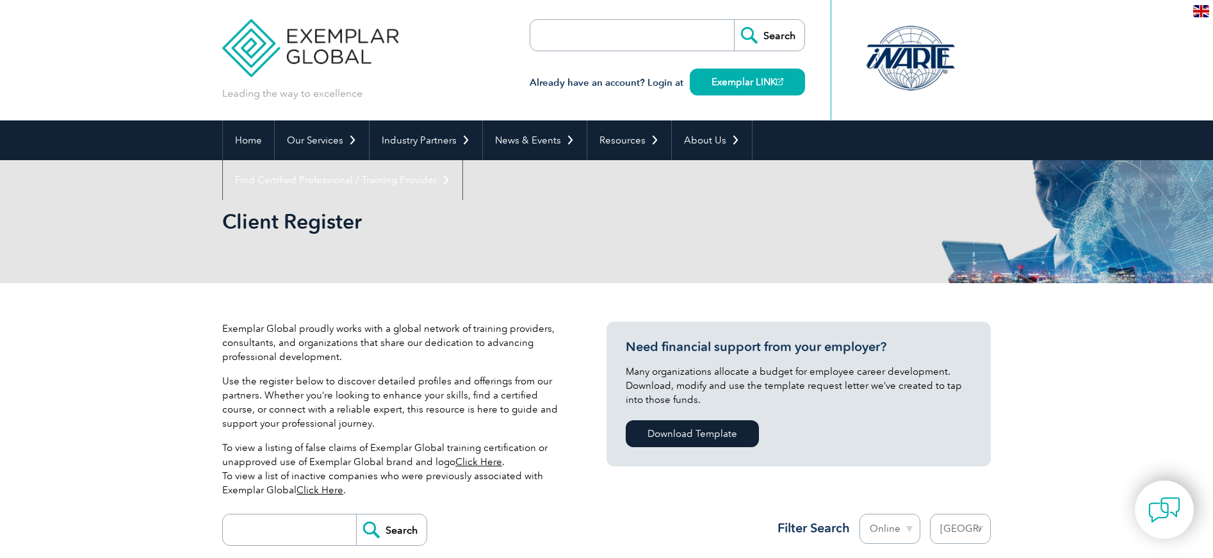
select select "[GEOGRAPHIC_DATA]"
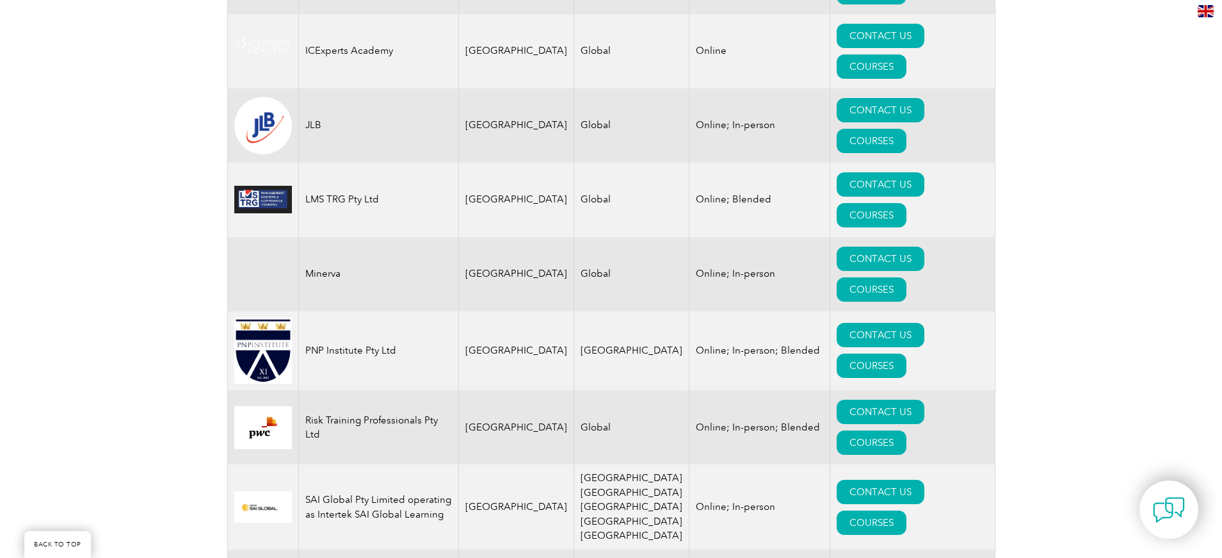
scroll to position [987, 0]
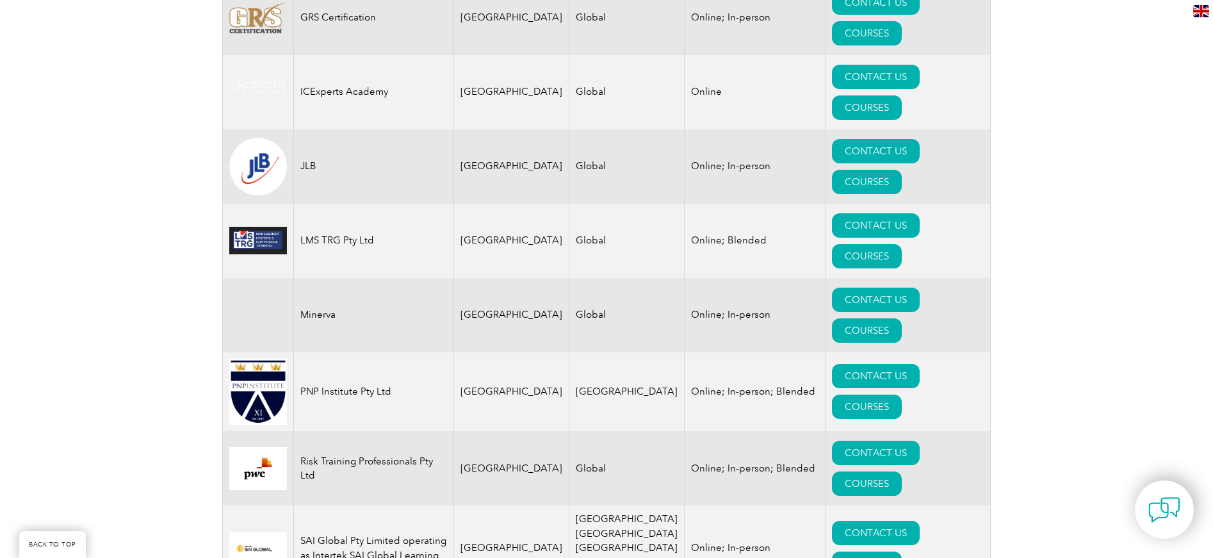
click at [392, 505] on td "SAI Global Pty Limited operating as Intertek SAI Global Learning" at bounding box center [374, 547] width 160 height 85
click at [901, 551] on link "COURSES" at bounding box center [867, 563] width 70 height 24
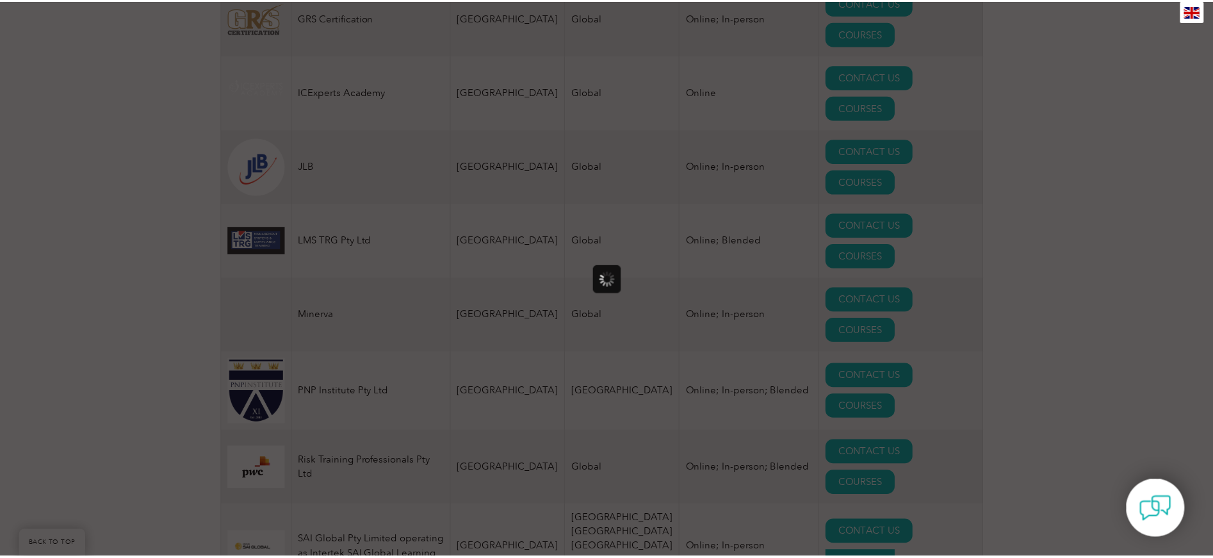
scroll to position [0, 0]
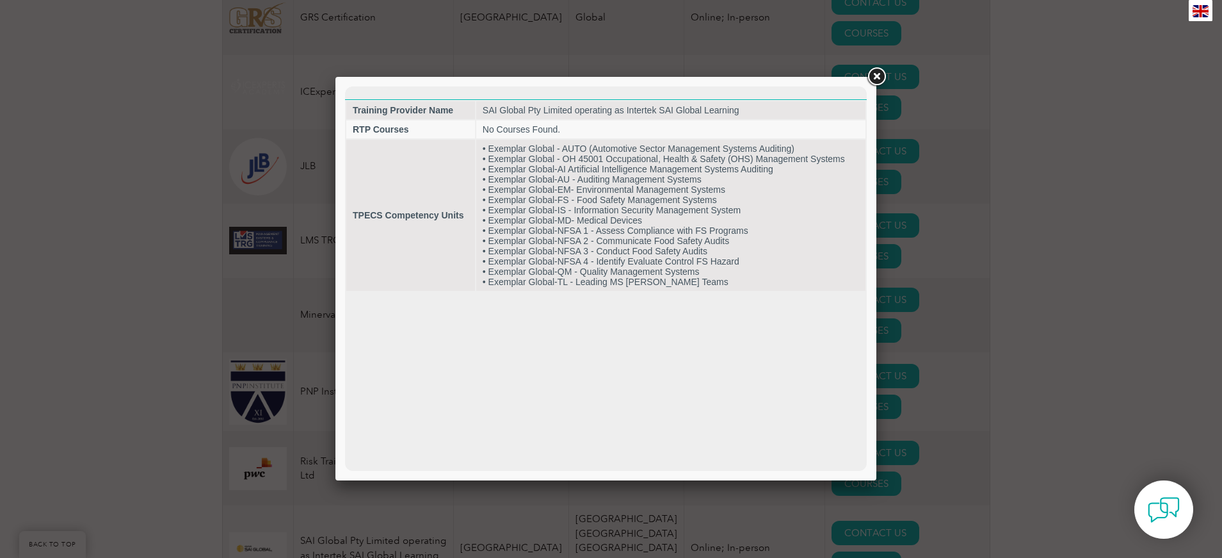
click at [873, 72] on link at bounding box center [876, 76] width 23 height 23
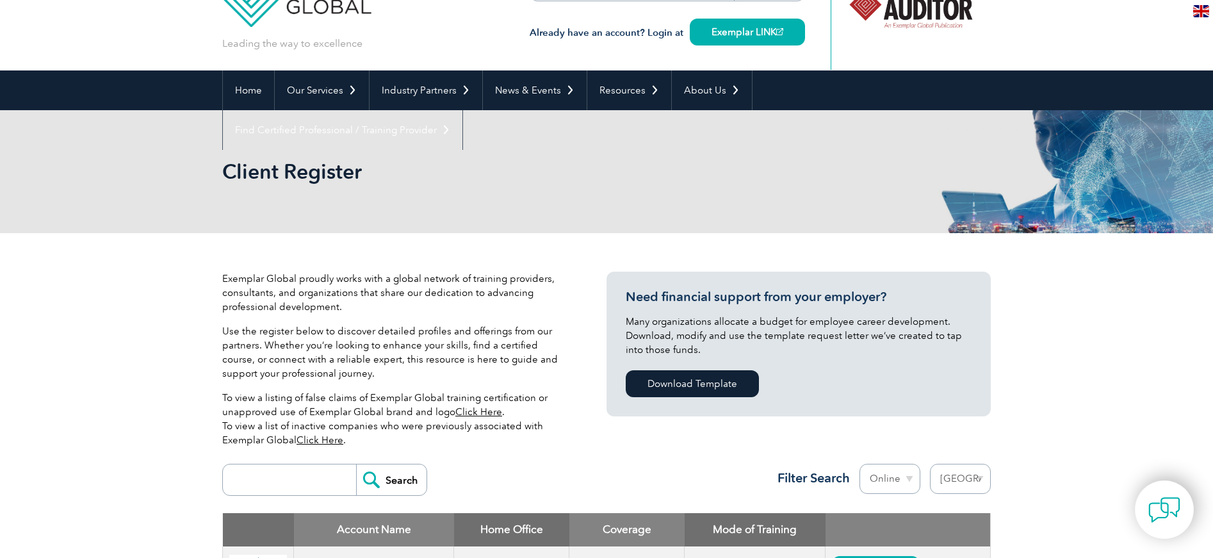
scroll to position [51, 0]
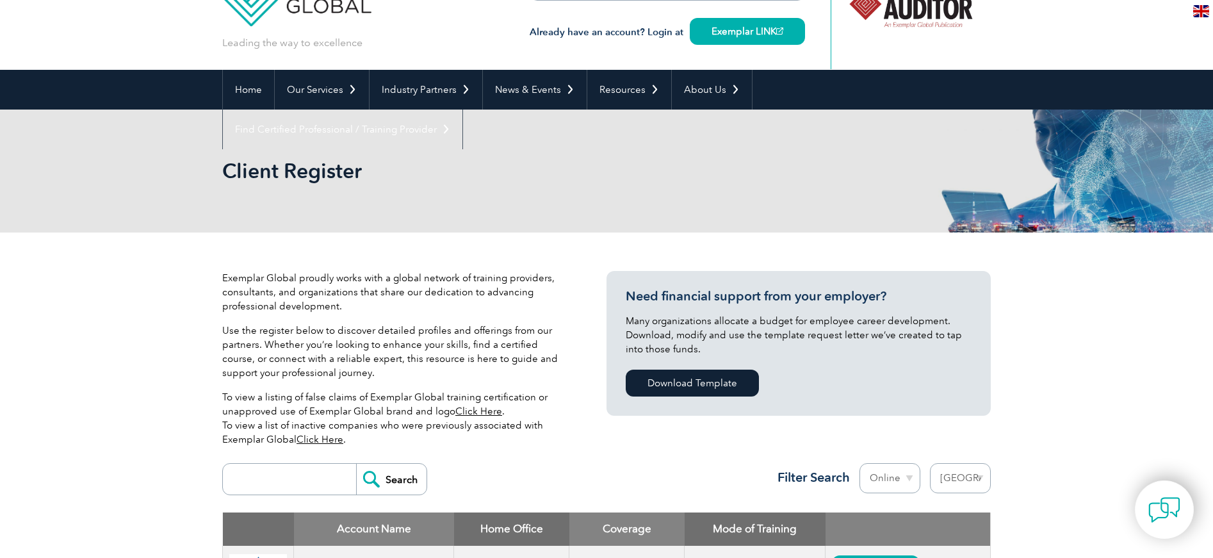
click at [276, 472] on input "search" at bounding box center [292, 479] width 127 height 31
type input "HACCP"
click at [356, 480] on input "Search" at bounding box center [391, 479] width 70 height 31
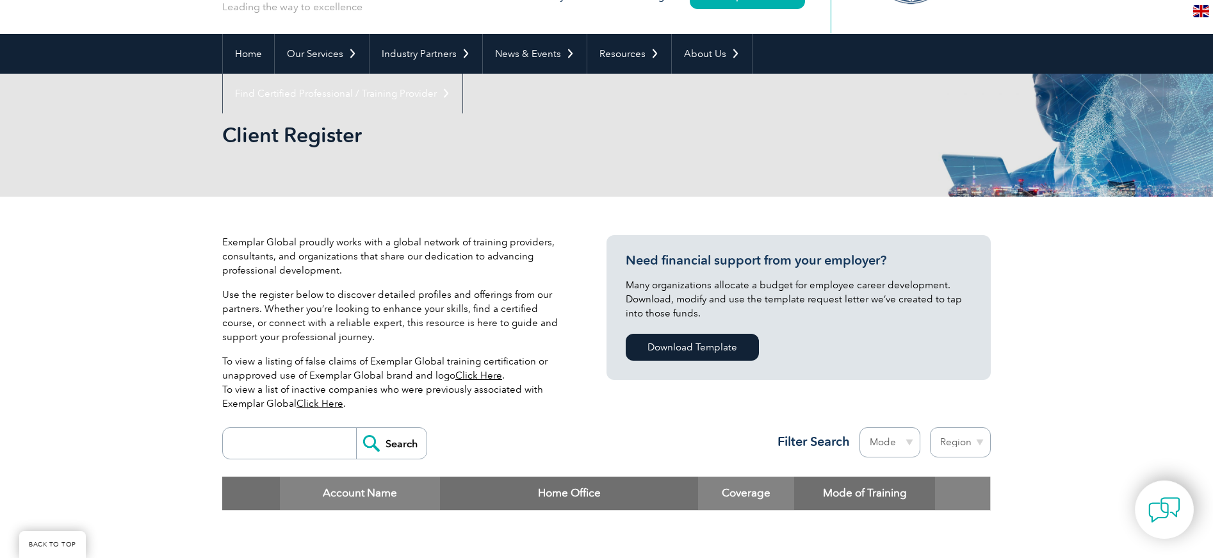
scroll to position [222, 0]
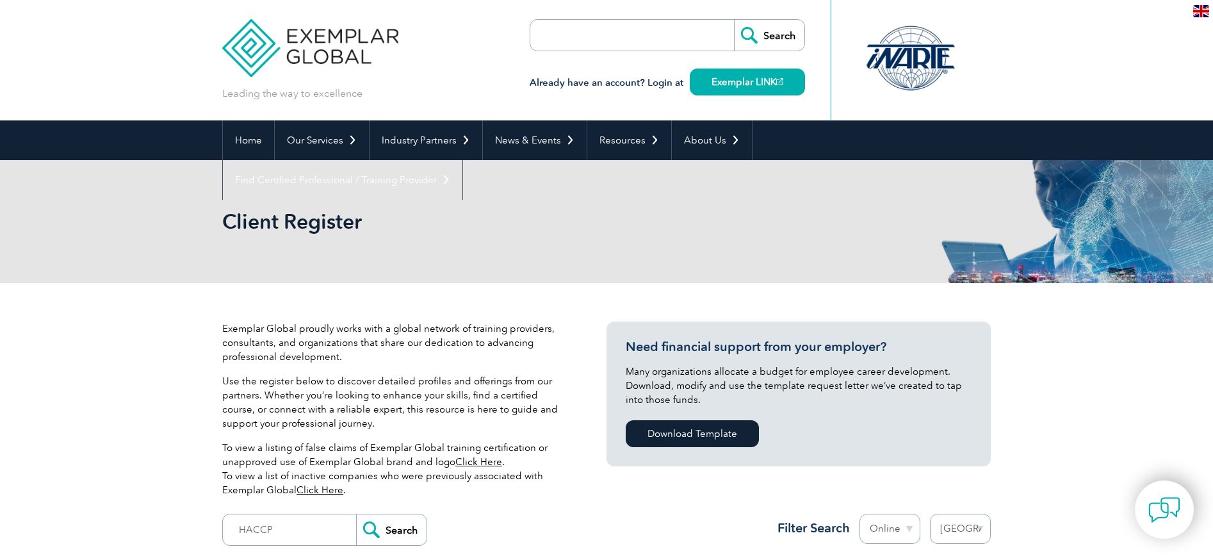
select select "[GEOGRAPHIC_DATA]"
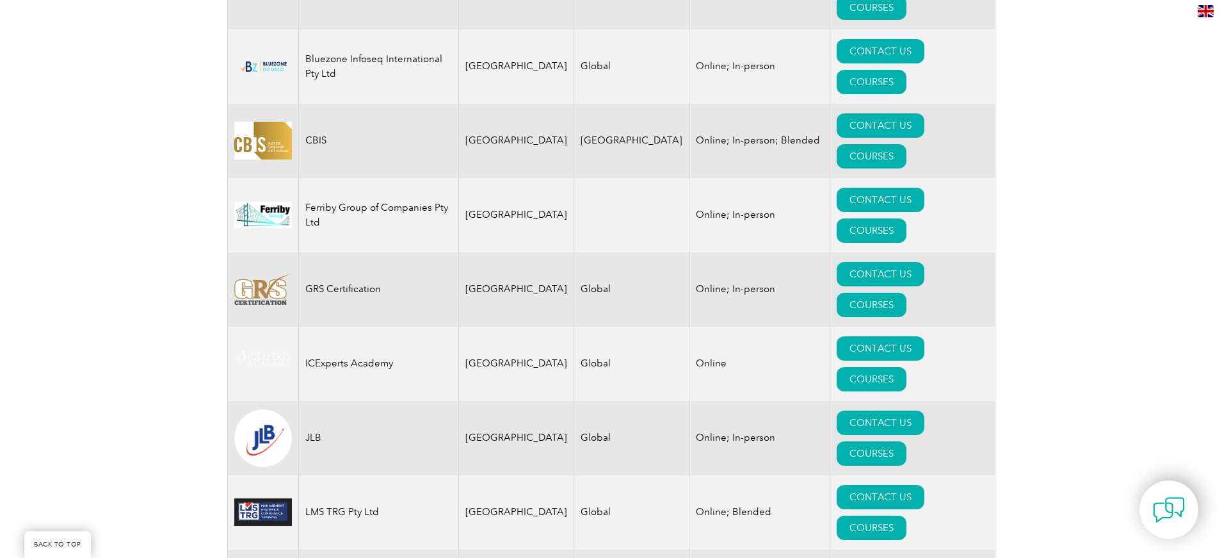
scroll to position [902, 0]
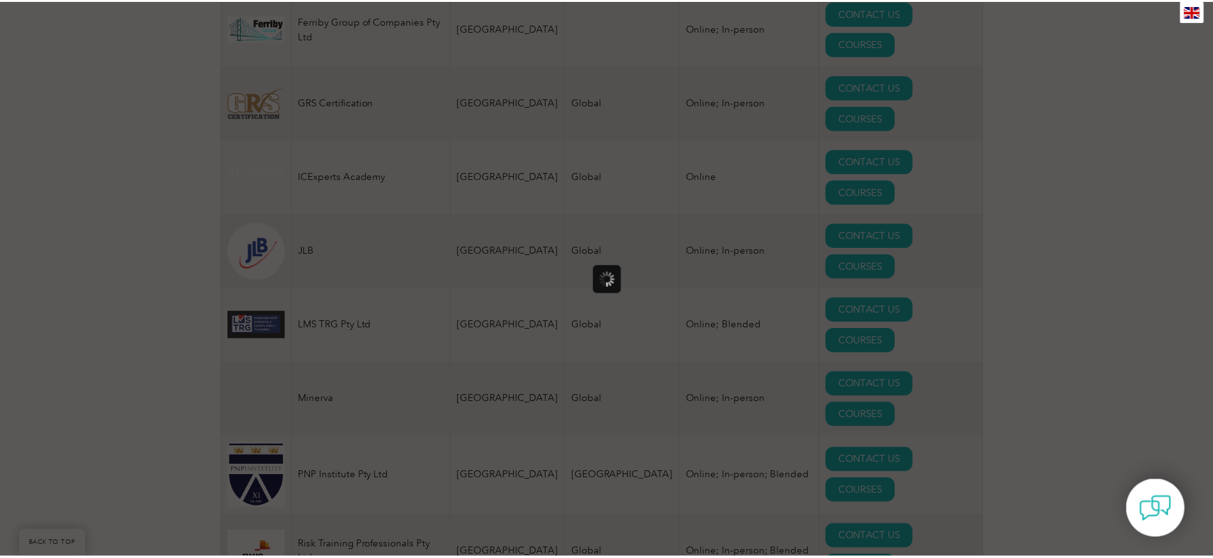
scroll to position [0, 0]
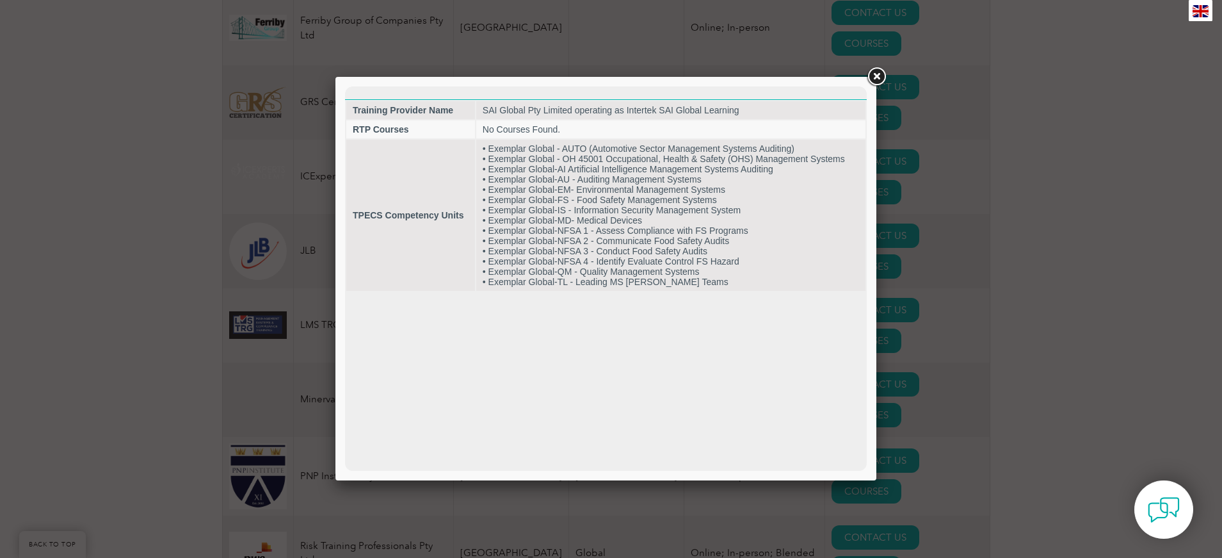
click at [871, 78] on link at bounding box center [876, 76] width 23 height 23
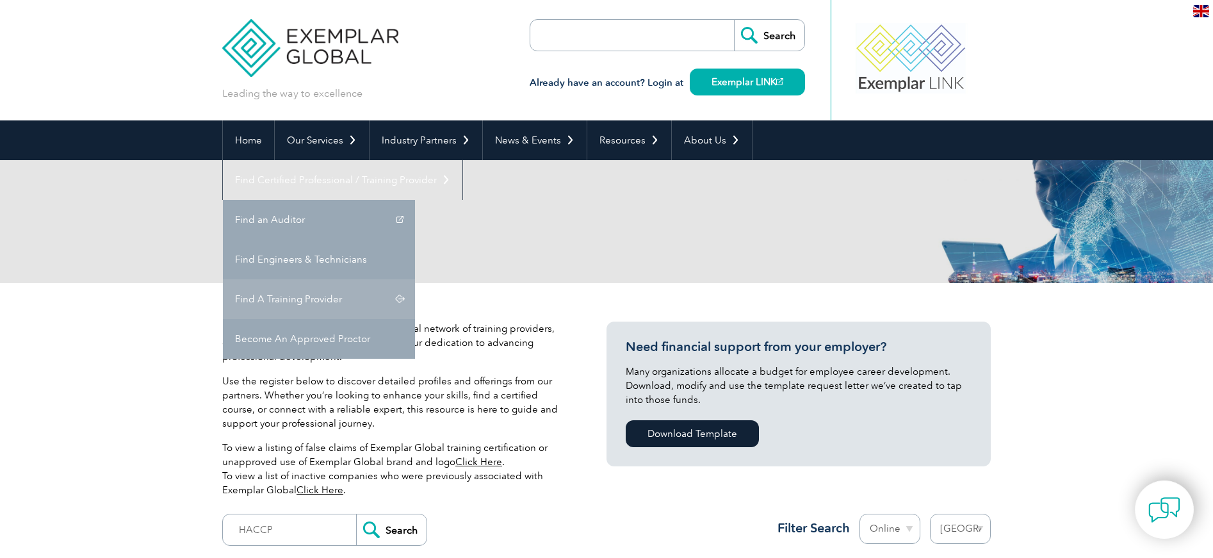
click at [415, 279] on link "Find A Training Provider" at bounding box center [319, 299] width 192 height 40
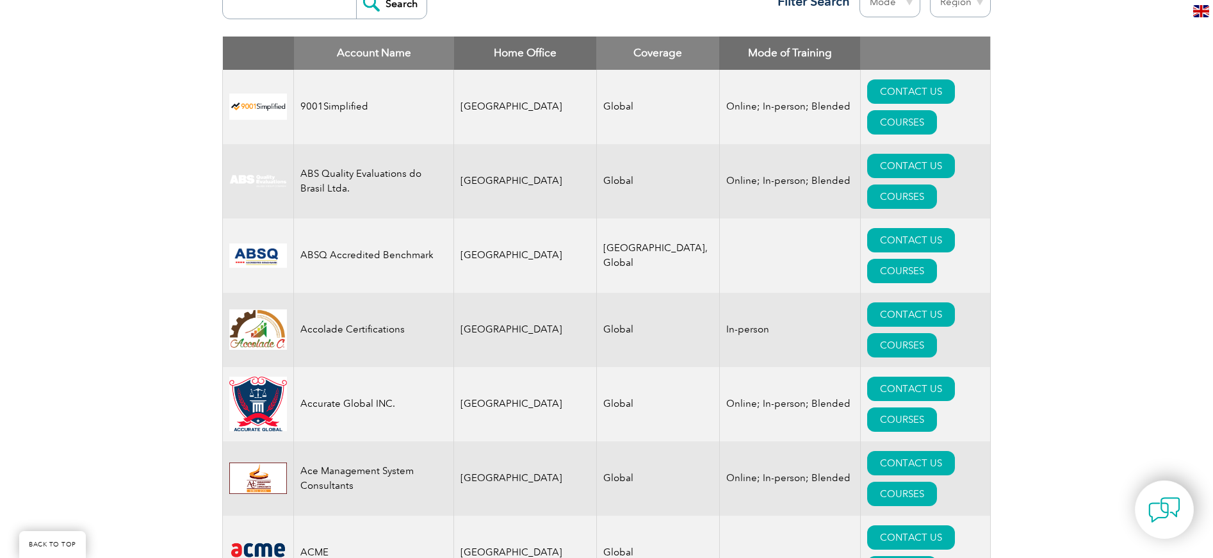
scroll to position [526, 0]
click at [974, 4] on select "Region [GEOGRAPHIC_DATA] [GEOGRAPHIC_DATA] [GEOGRAPHIC_DATA] [GEOGRAPHIC_DATA] …" at bounding box center [960, 3] width 61 height 30
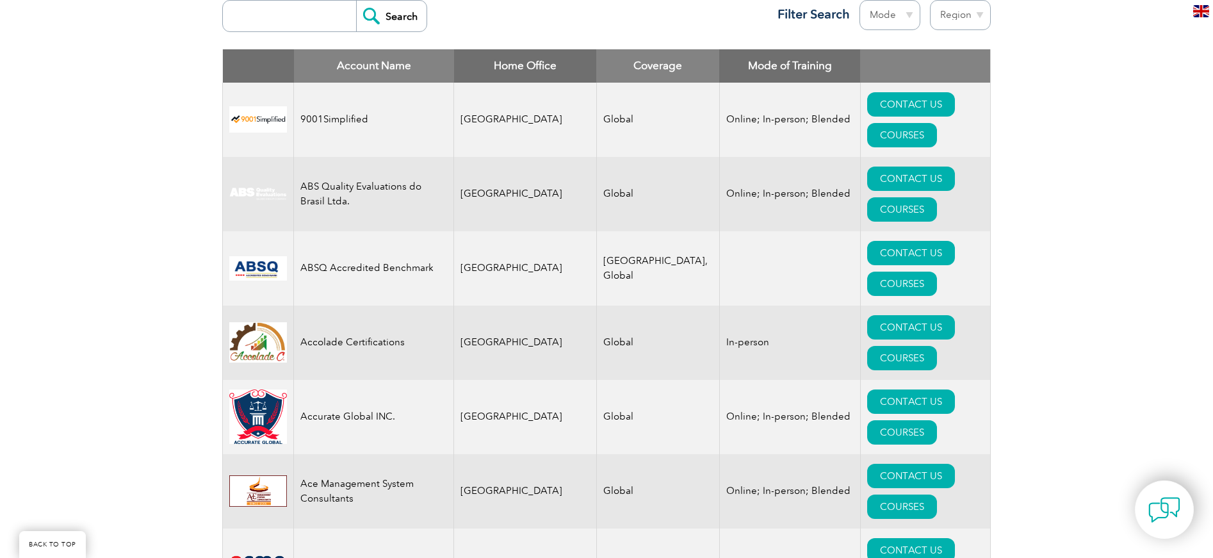
select select "[GEOGRAPHIC_DATA]"
click at [930, 0] on select "Region [GEOGRAPHIC_DATA] [GEOGRAPHIC_DATA] [GEOGRAPHIC_DATA] [GEOGRAPHIC_DATA] …" at bounding box center [960, 15] width 61 height 30
click at [908, 15] on select "Mode Online In-person Blended" at bounding box center [889, 15] width 61 height 30
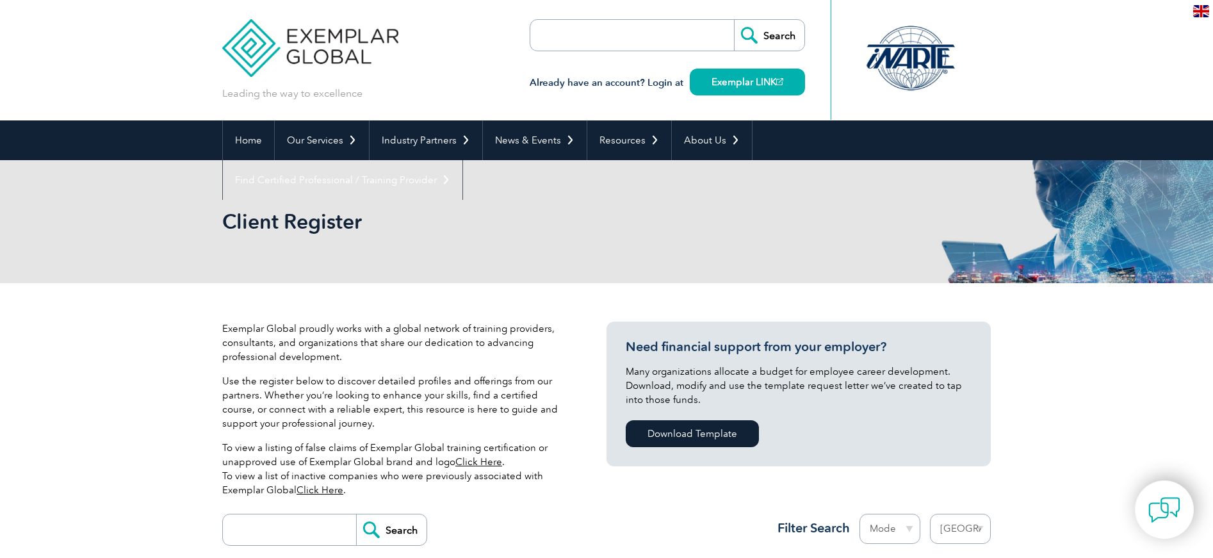
select select "[GEOGRAPHIC_DATA]"
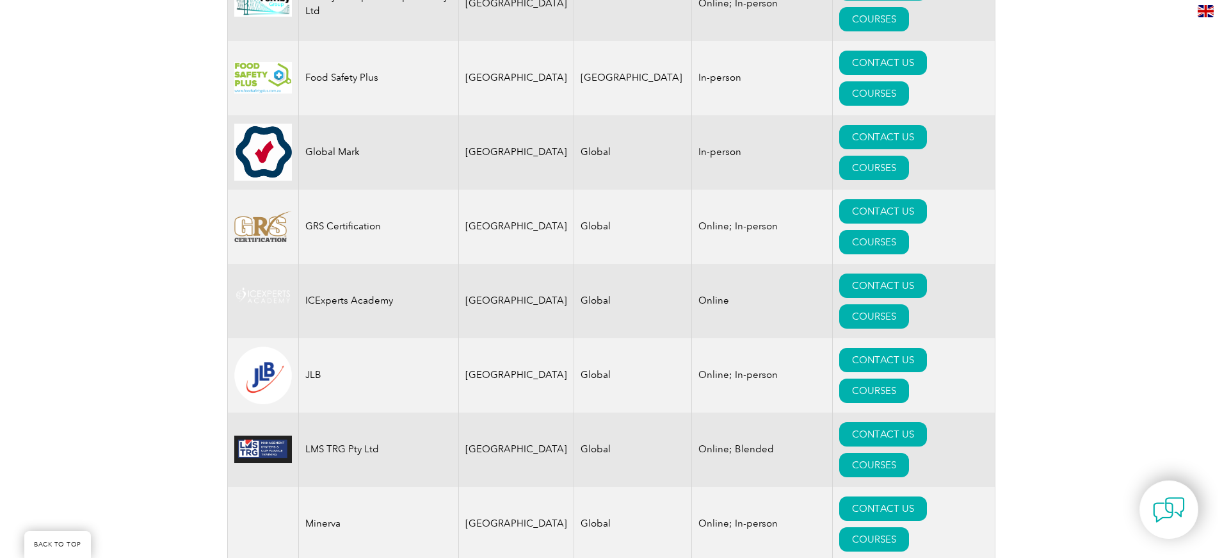
scroll to position [1146, 0]
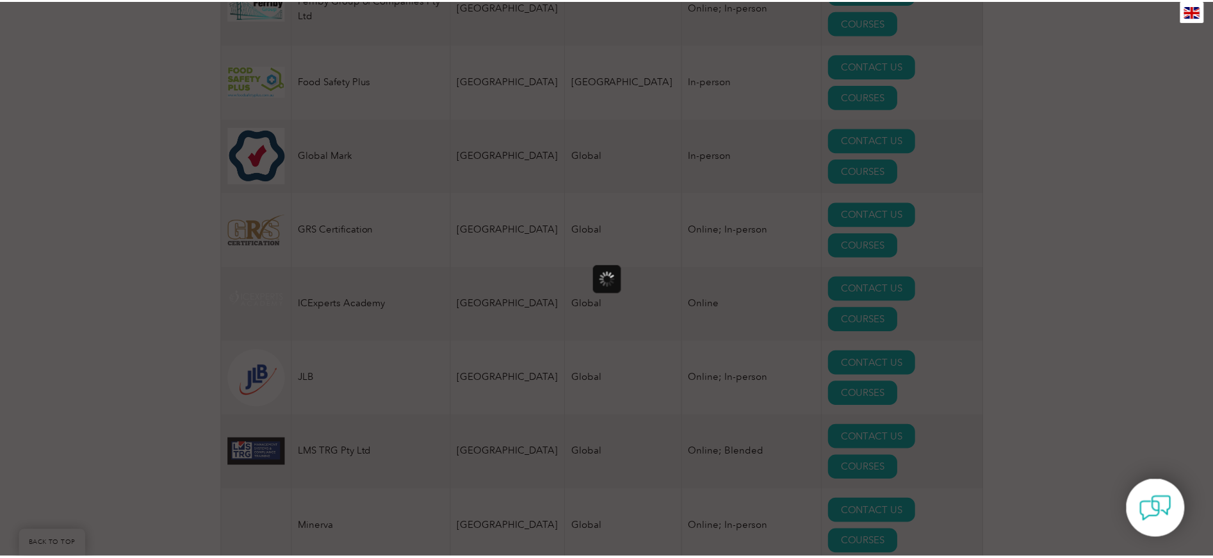
scroll to position [0, 0]
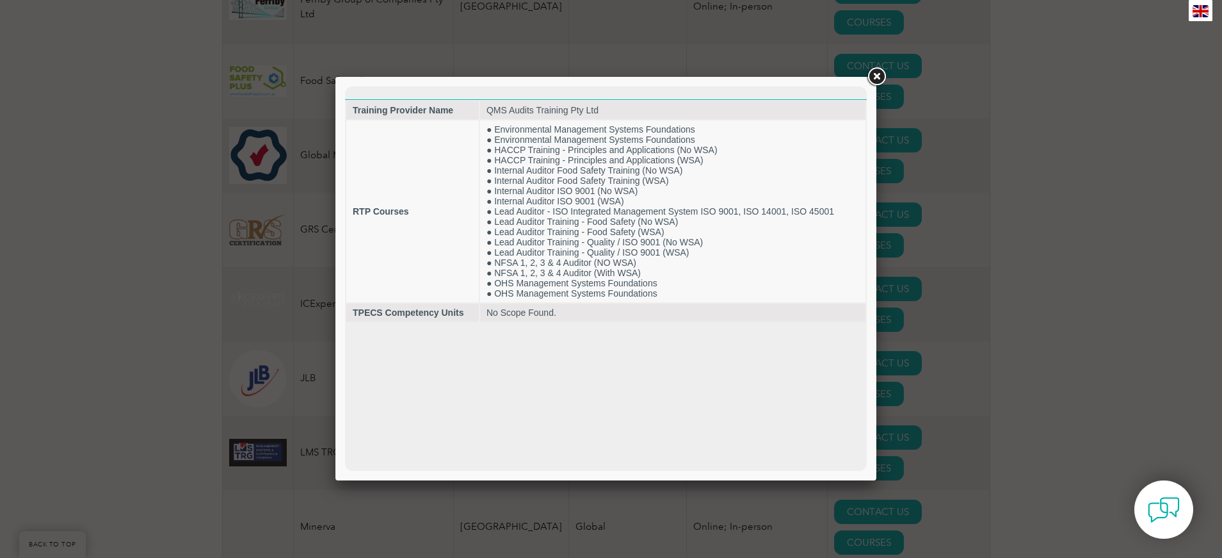
click at [875, 76] on link at bounding box center [876, 76] width 23 height 23
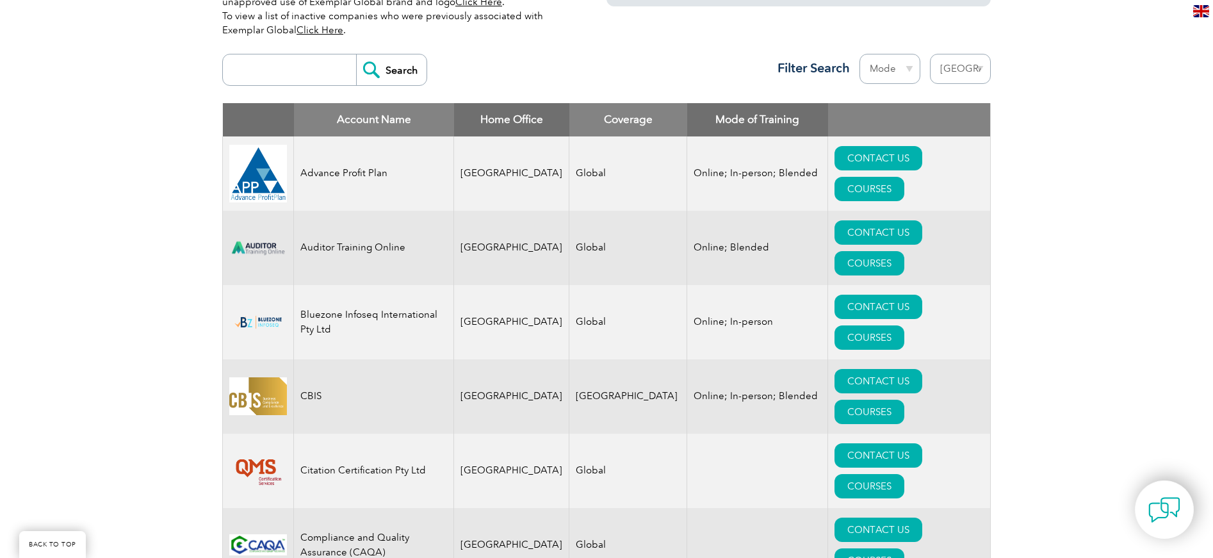
scroll to position [492, 0]
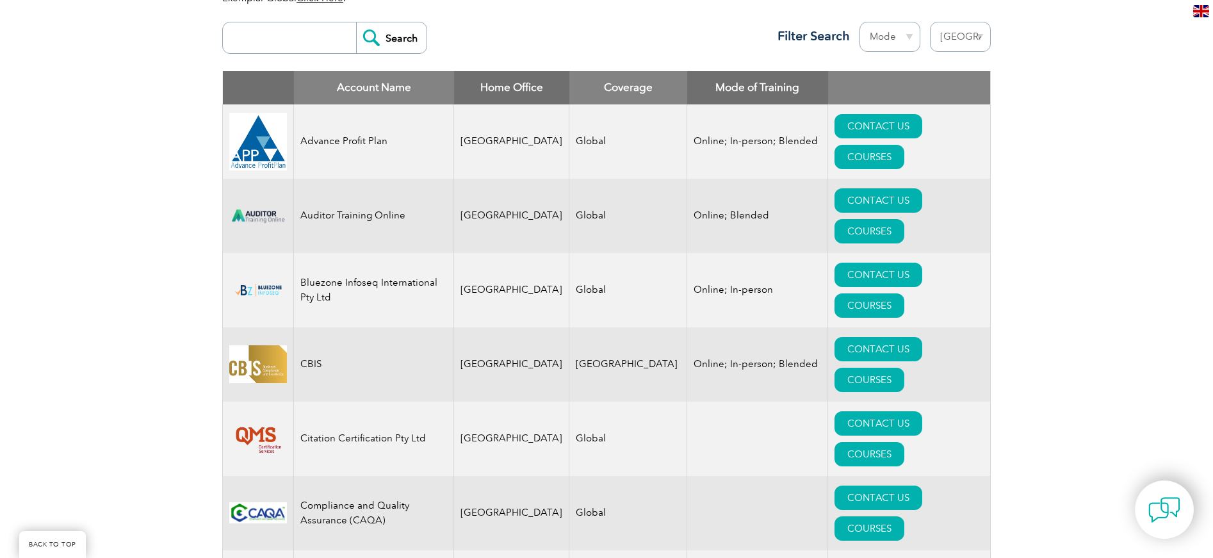
click at [979, 39] on select "Region [GEOGRAPHIC_DATA] [GEOGRAPHIC_DATA] [GEOGRAPHIC_DATA] [GEOGRAPHIC_DATA] …" at bounding box center [960, 37] width 61 height 30
click at [930, 22] on select "Region [GEOGRAPHIC_DATA] [GEOGRAPHIC_DATA] [GEOGRAPHIC_DATA] [GEOGRAPHIC_DATA] …" at bounding box center [960, 37] width 61 height 30
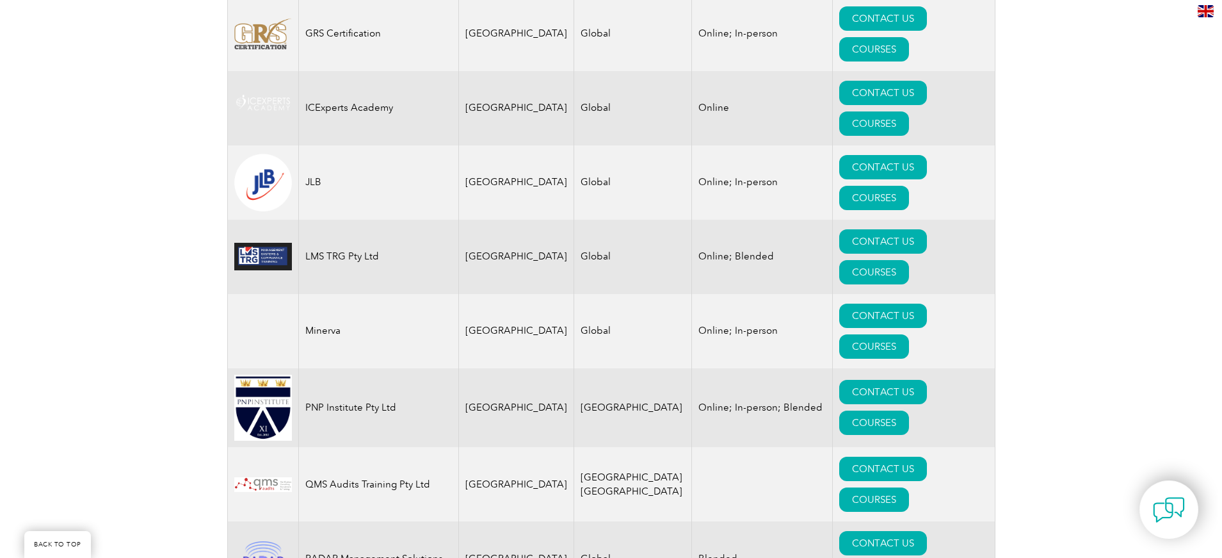
scroll to position [1400, 0]
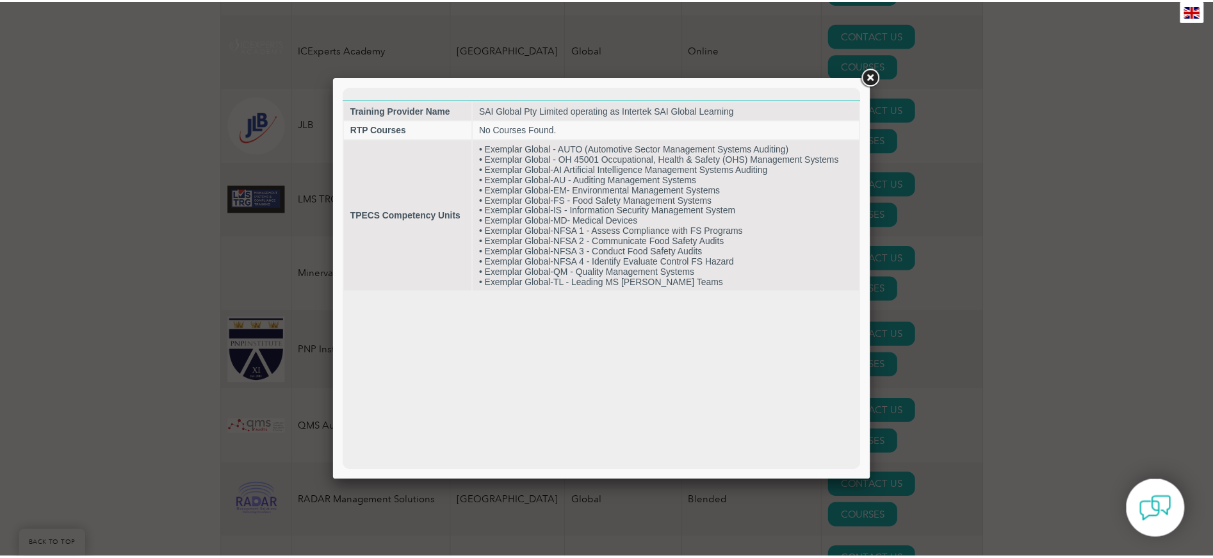
scroll to position [0, 0]
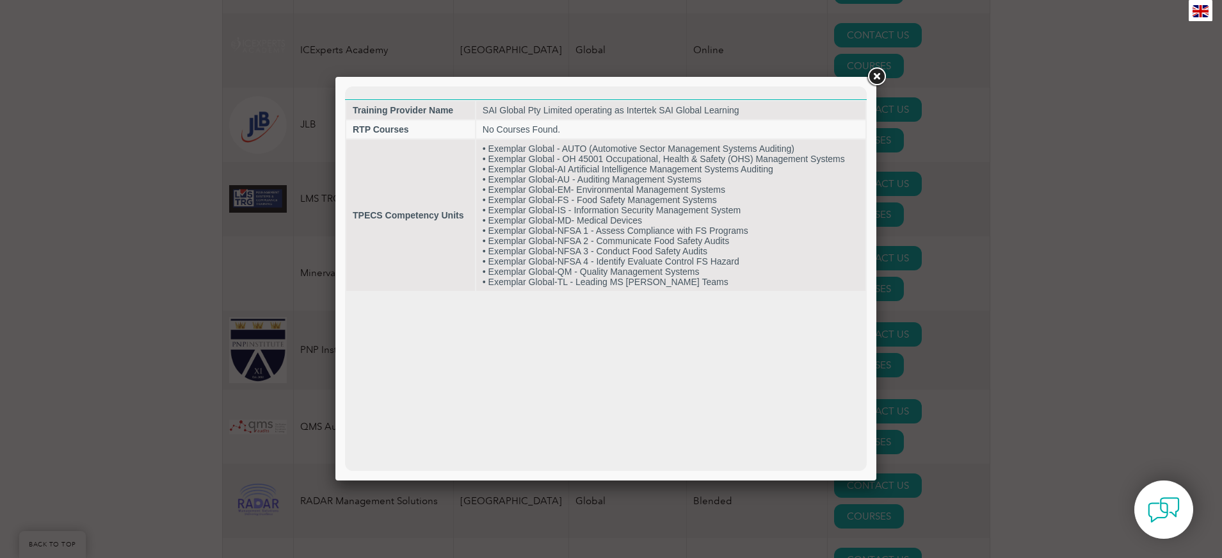
click at [876, 81] on link at bounding box center [876, 76] width 23 height 23
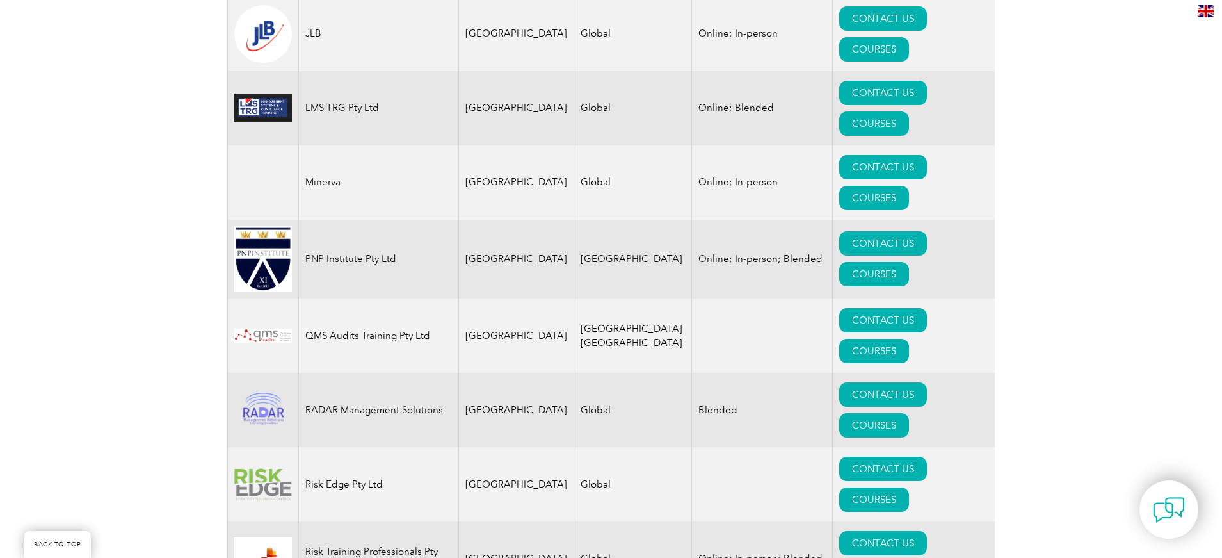
scroll to position [1572, 0]
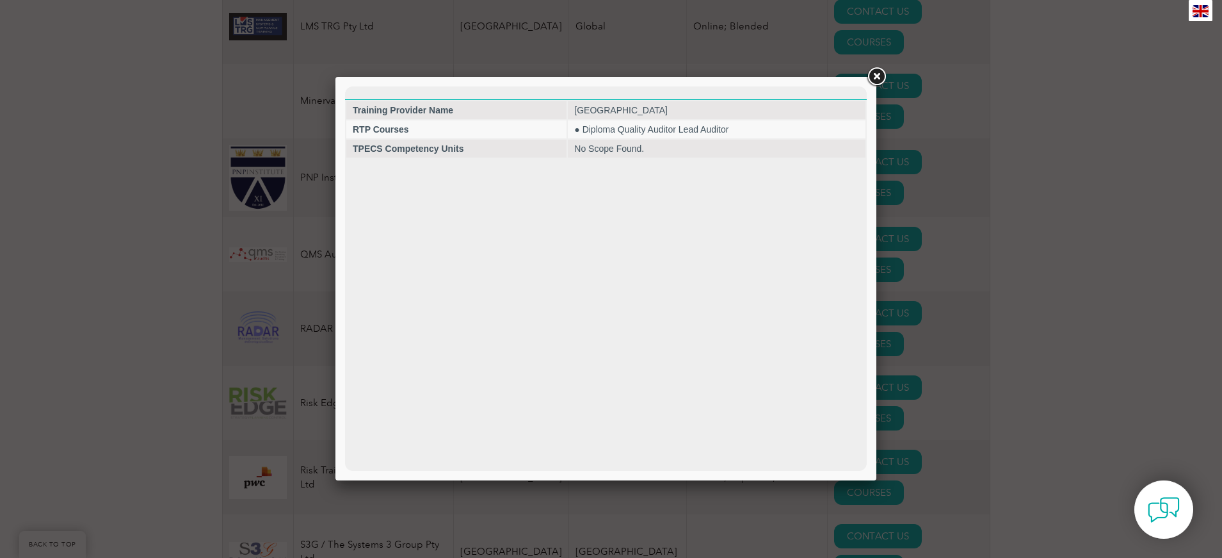
scroll to position [0, 0]
click at [871, 77] on link at bounding box center [876, 76] width 23 height 23
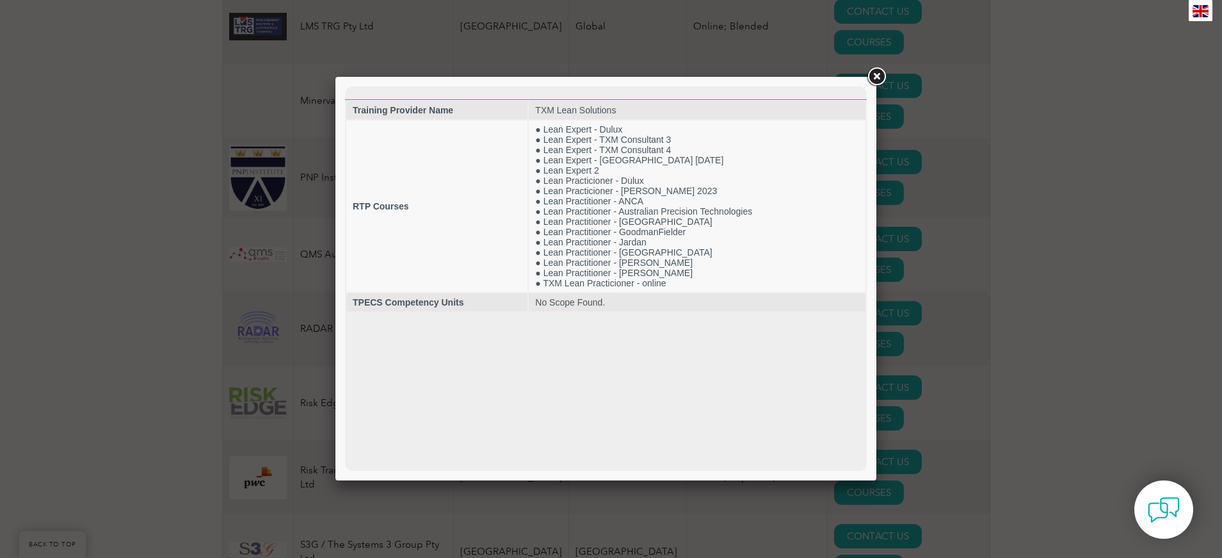
click at [880, 79] on link at bounding box center [876, 76] width 23 height 23
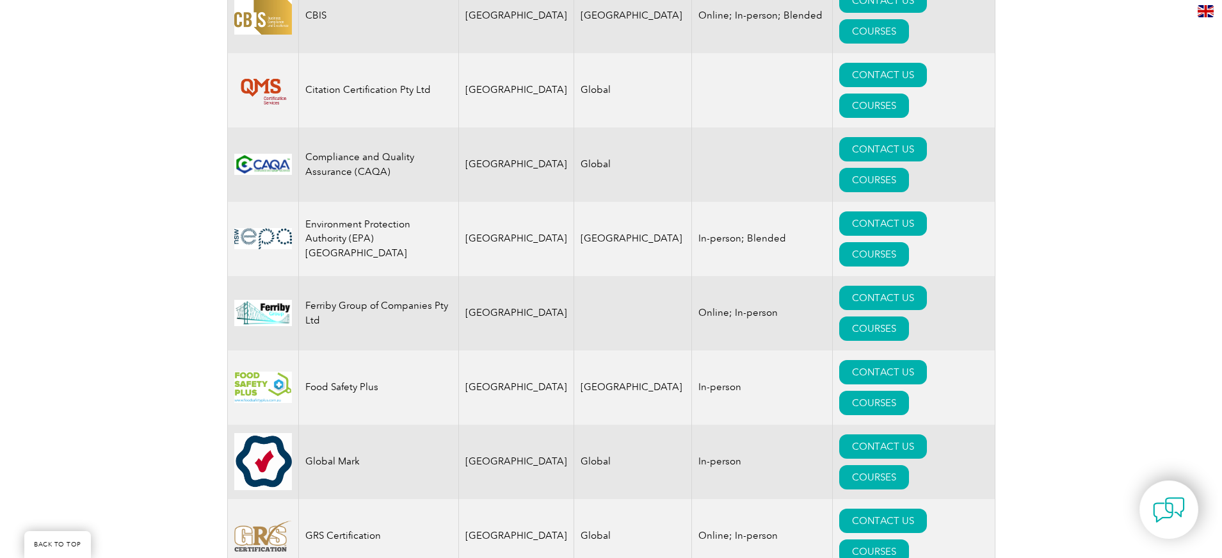
scroll to position [841, 0]
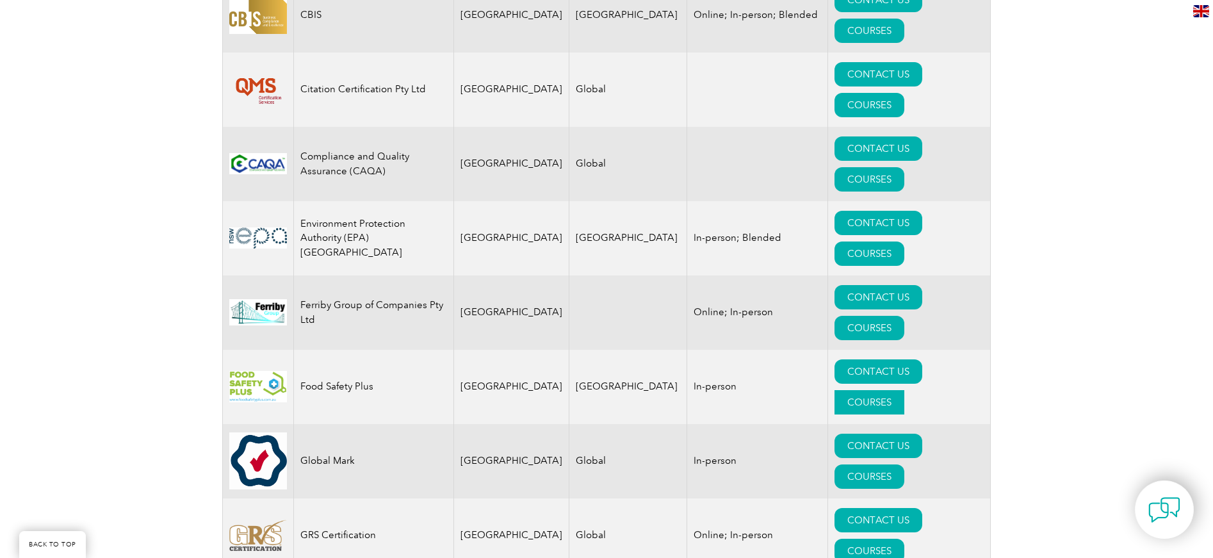
click at [904, 390] on link "COURSES" at bounding box center [869, 402] width 70 height 24
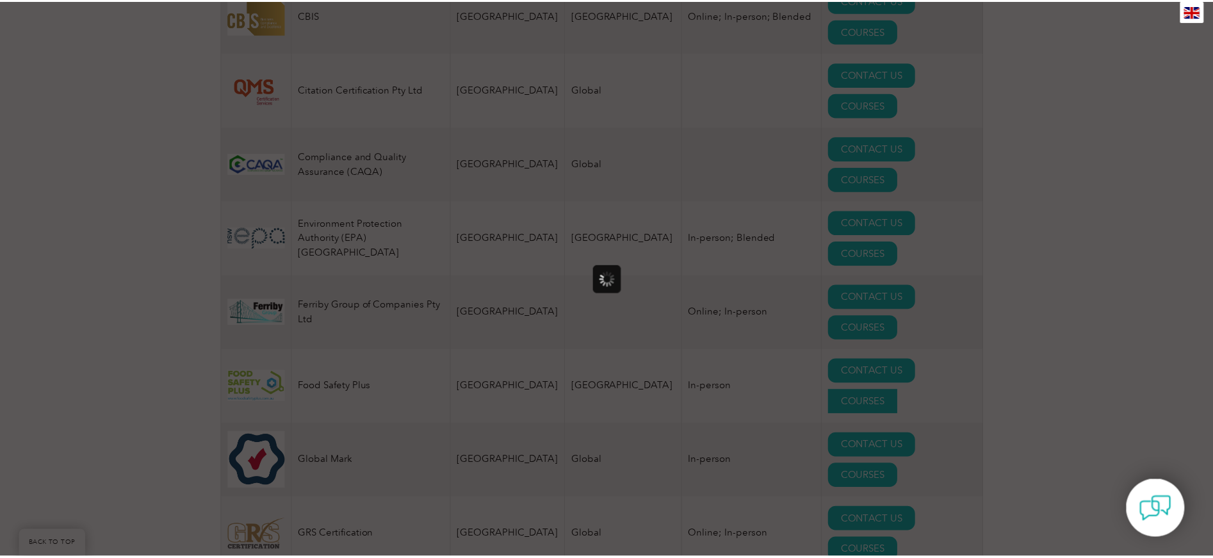
scroll to position [0, 0]
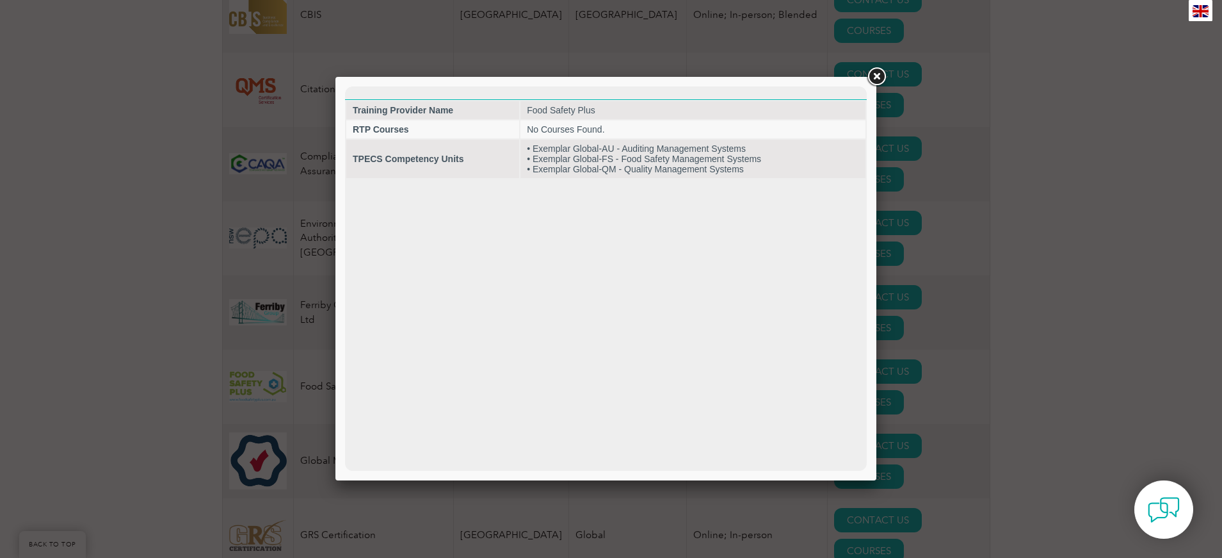
click at [866, 77] on link at bounding box center [876, 76] width 23 height 23
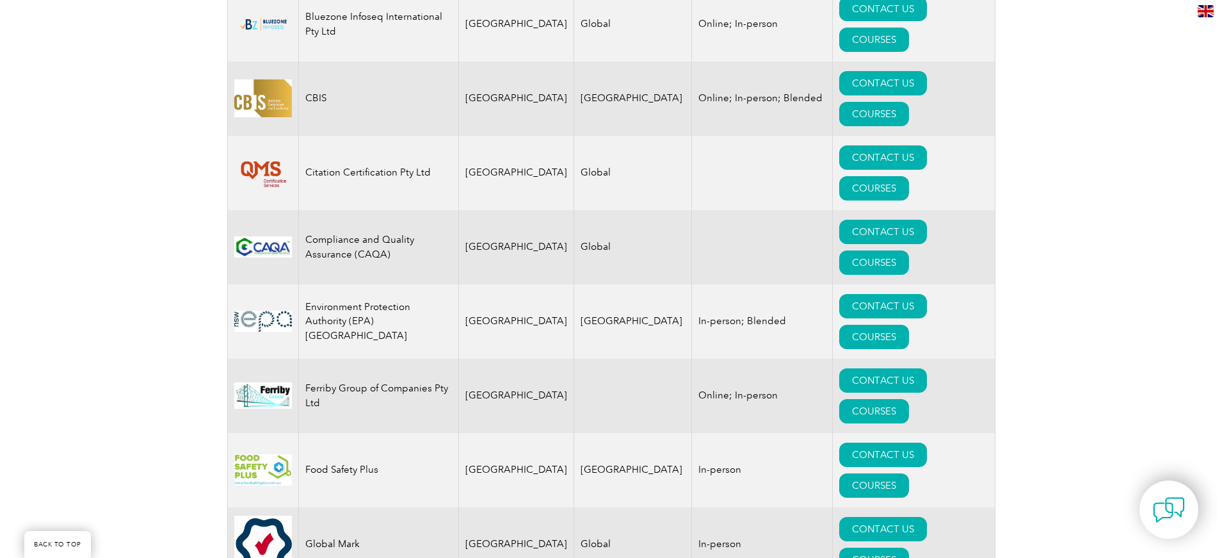
scroll to position [590, 0]
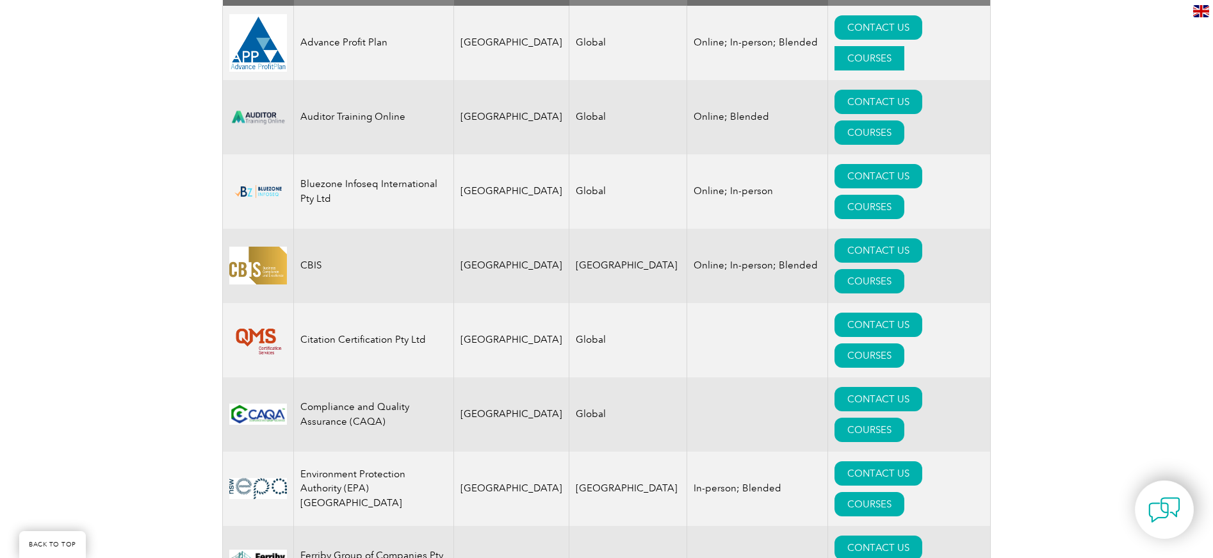
click at [904, 46] on link "COURSES" at bounding box center [869, 58] width 70 height 24
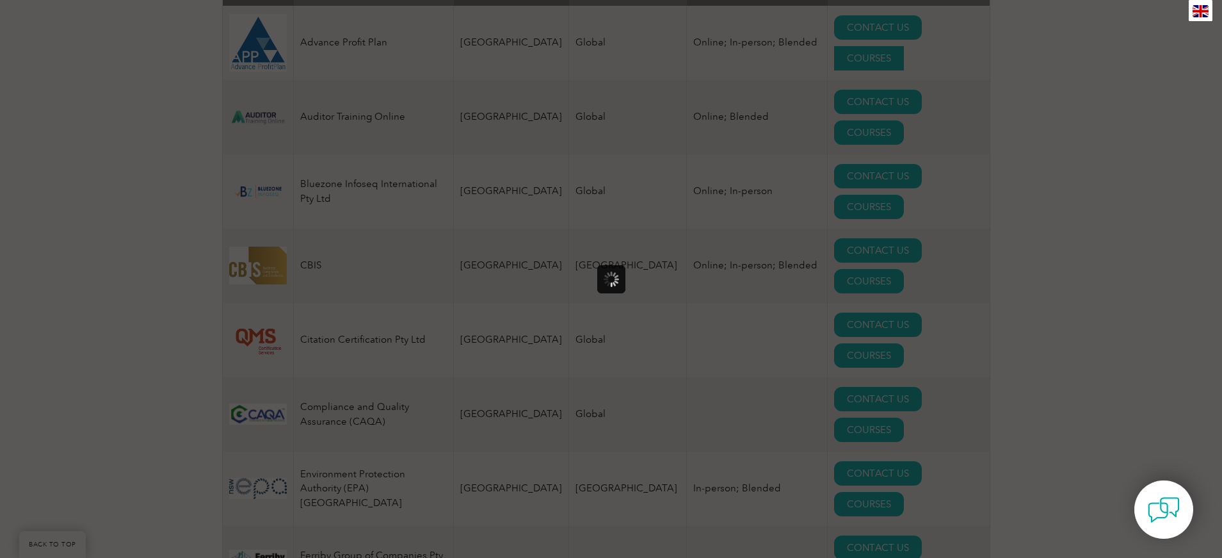
scroll to position [0, 0]
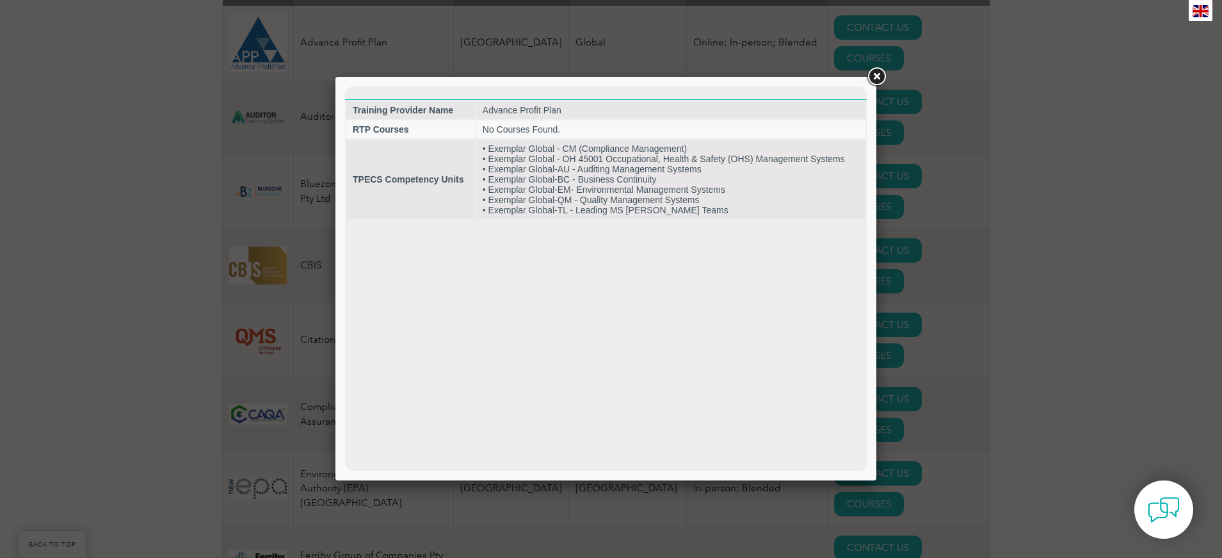
click at [872, 69] on link at bounding box center [876, 76] width 23 height 23
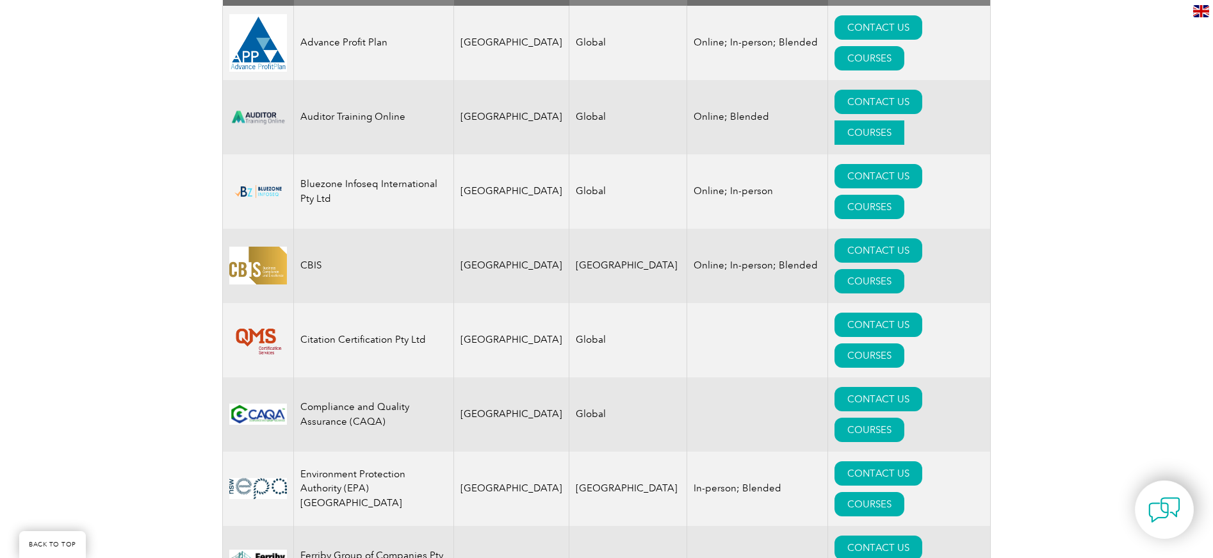
click at [904, 120] on link "COURSES" at bounding box center [869, 132] width 70 height 24
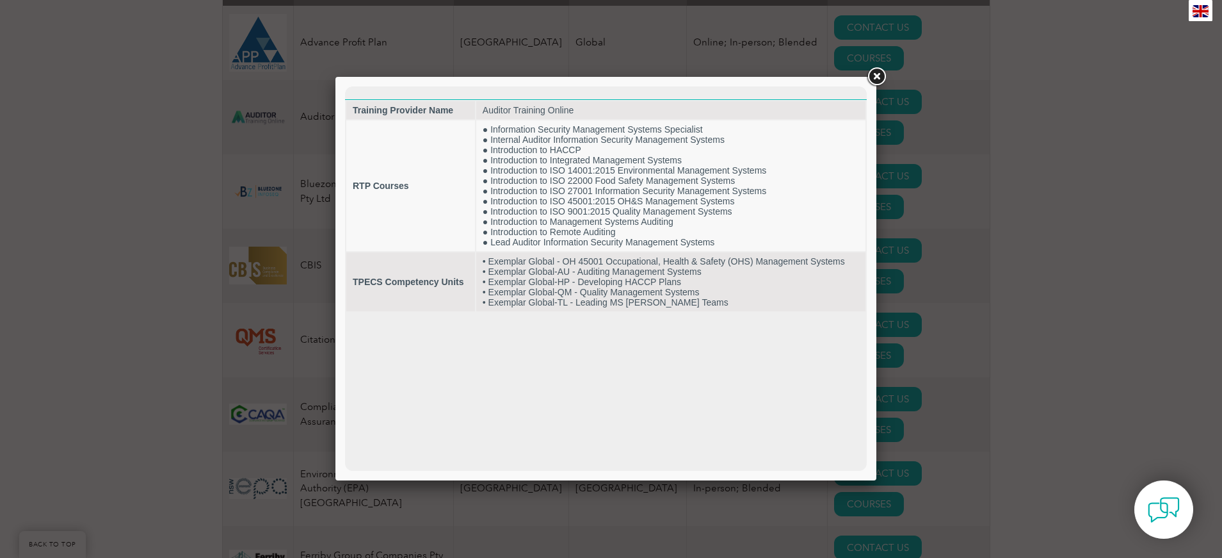
click at [875, 77] on link at bounding box center [876, 76] width 23 height 23
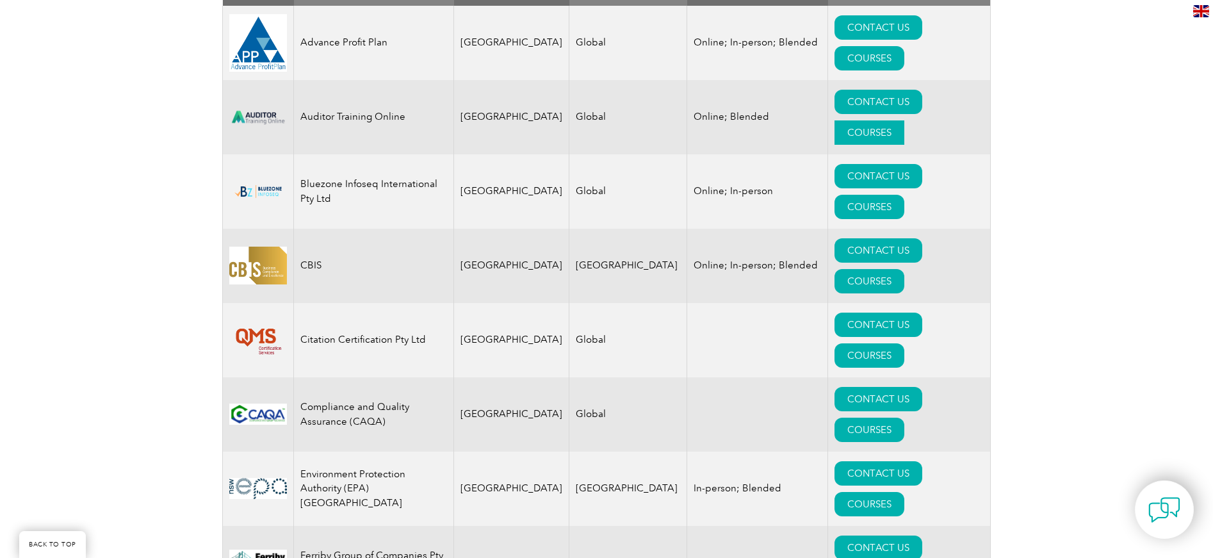
click at [904, 120] on link "COURSES" at bounding box center [869, 132] width 70 height 24
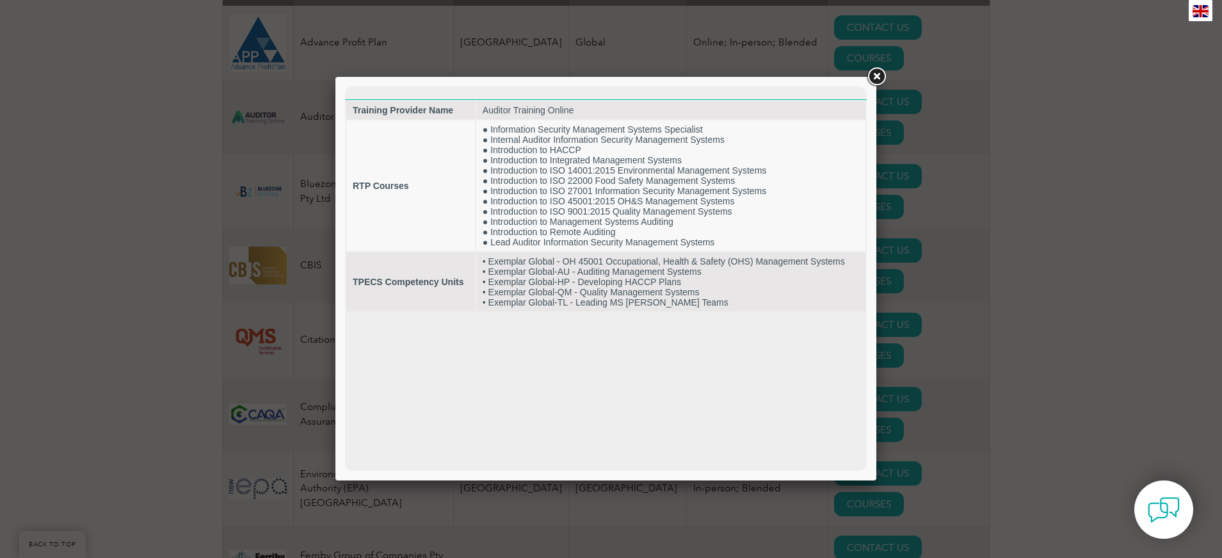
click at [871, 82] on link at bounding box center [876, 76] width 23 height 23
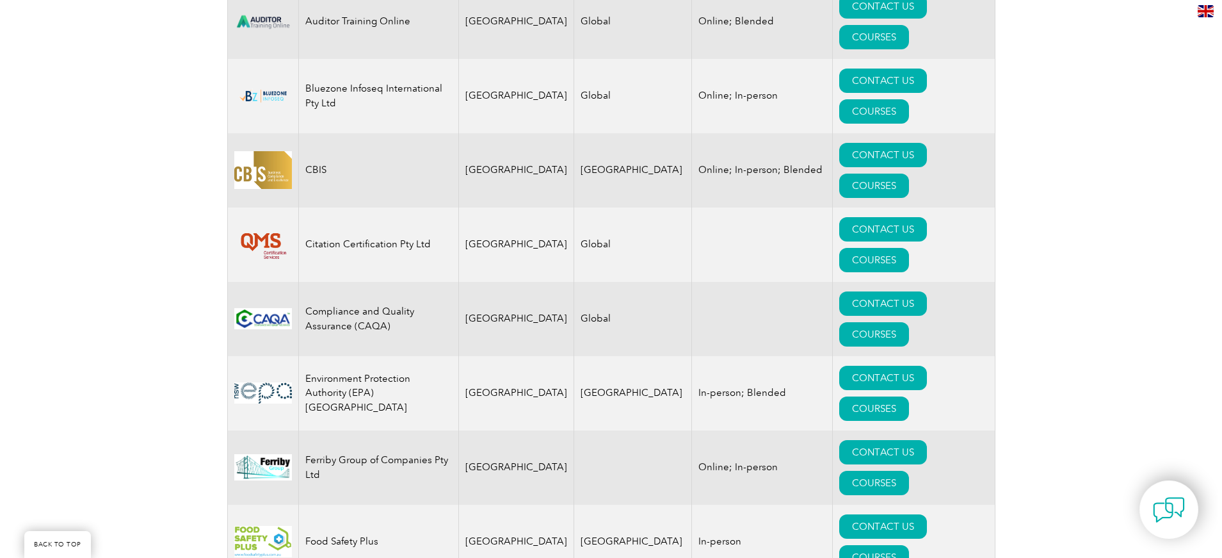
scroll to position [686, 0]
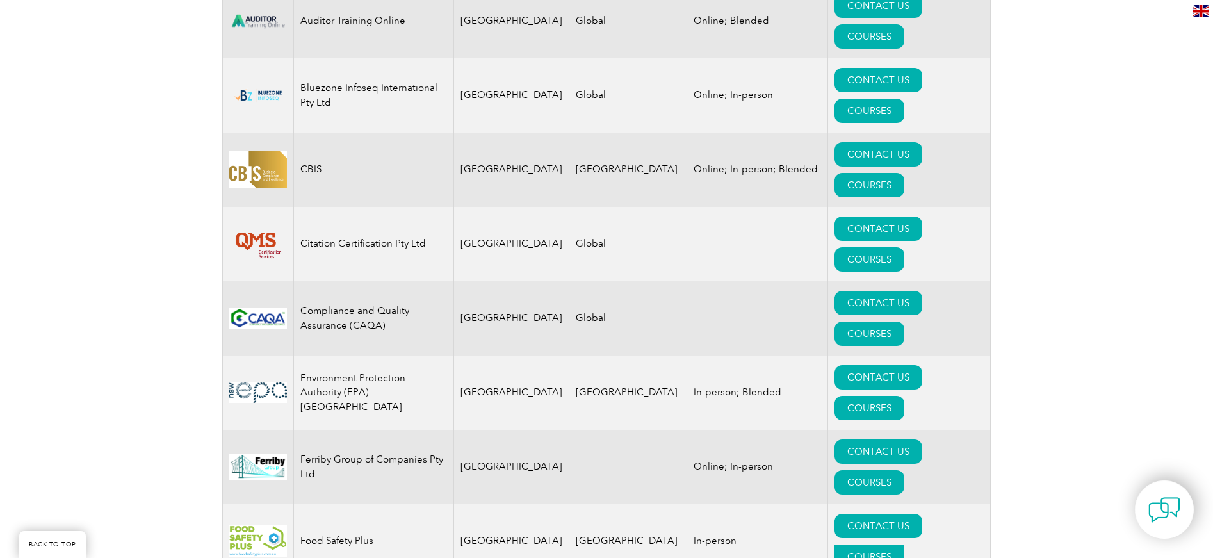
click at [898, 544] on link "COURSES" at bounding box center [869, 556] width 70 height 24
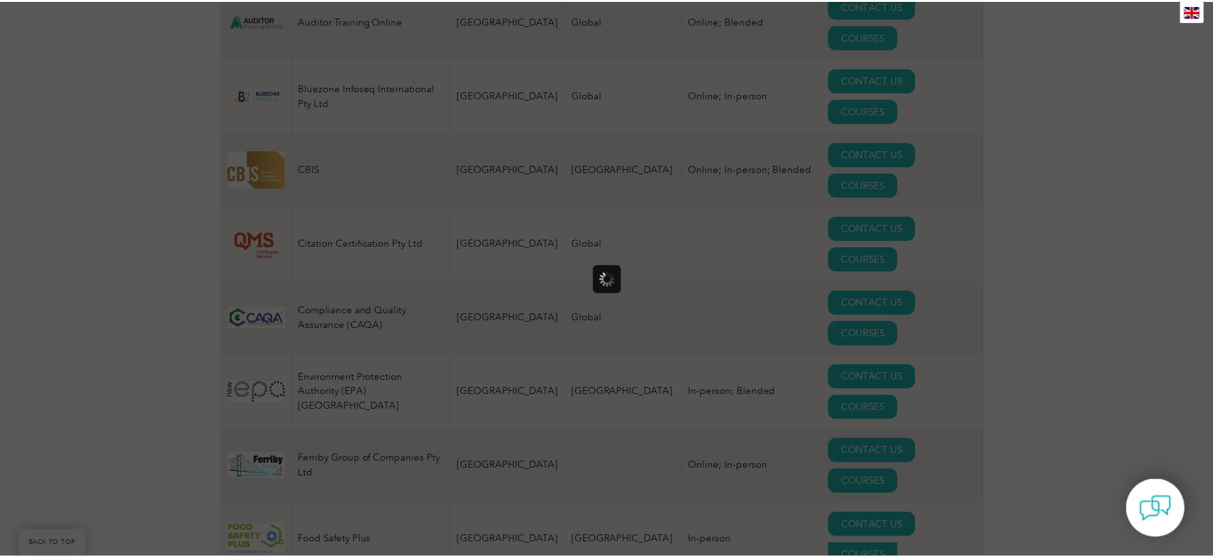
scroll to position [0, 0]
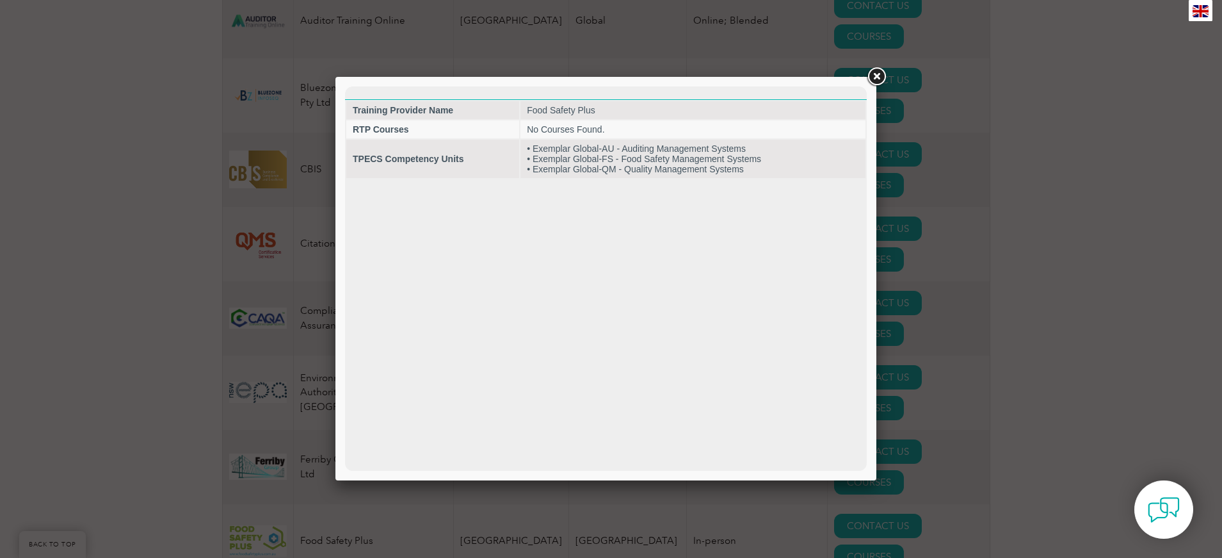
click at [871, 81] on link at bounding box center [876, 76] width 23 height 23
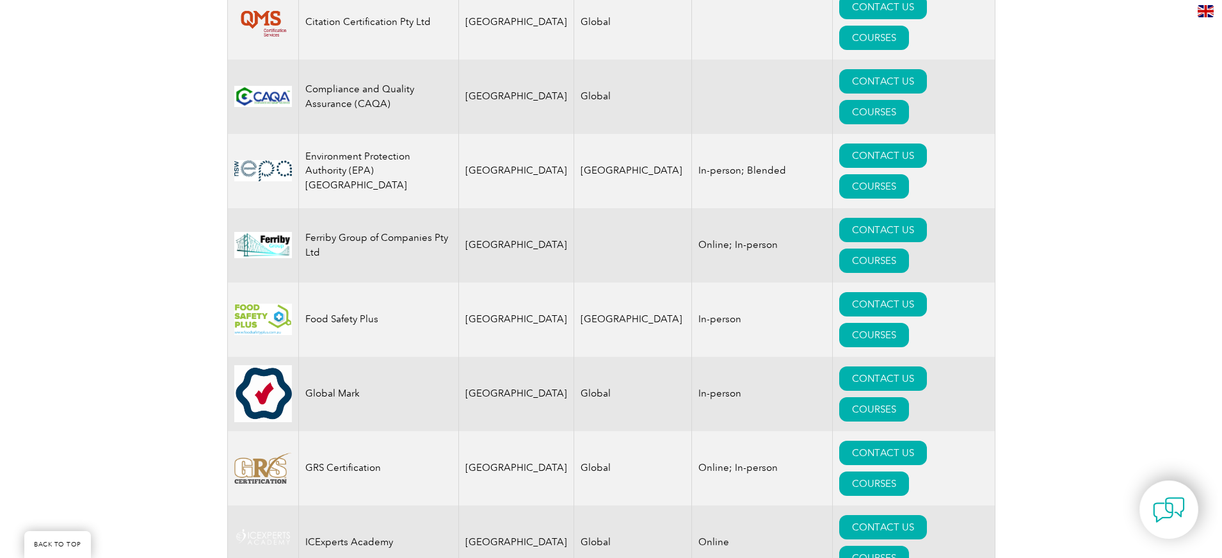
scroll to position [999, 0]
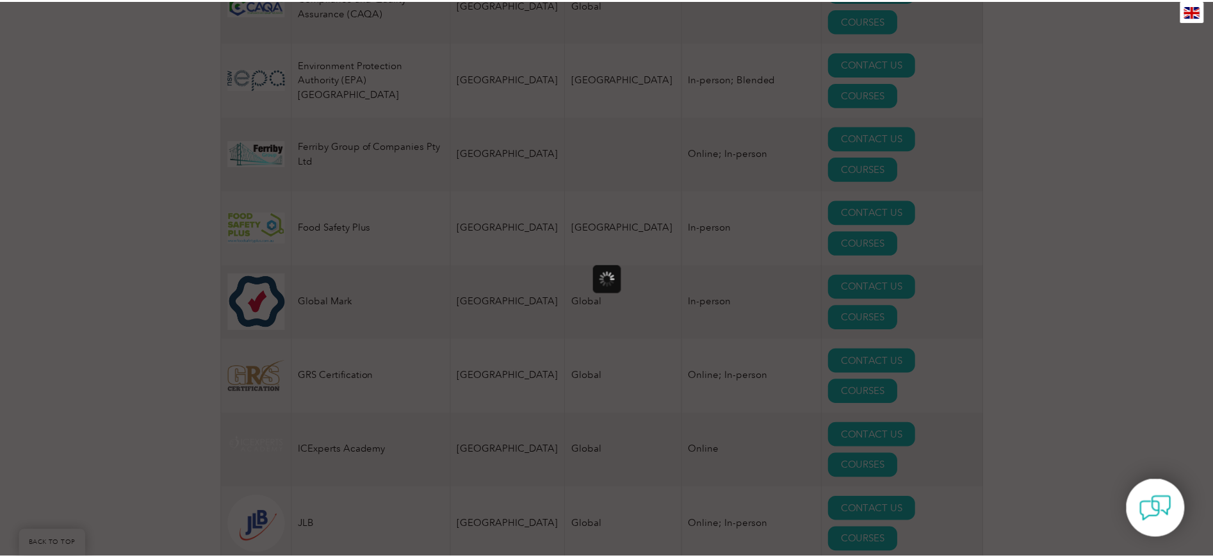
scroll to position [0, 0]
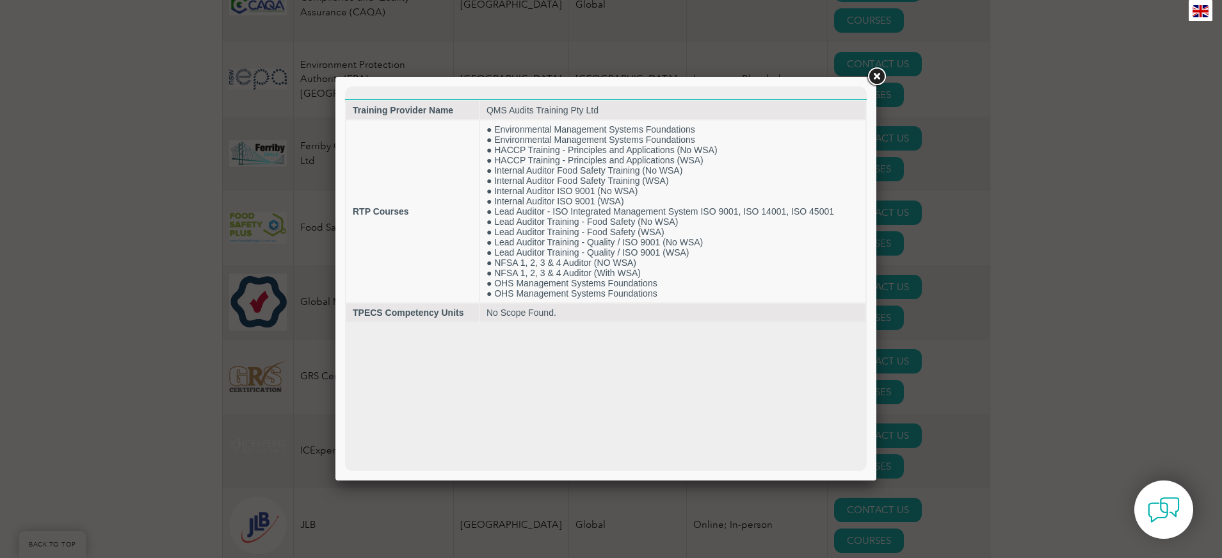
click at [877, 79] on link at bounding box center [876, 76] width 23 height 23
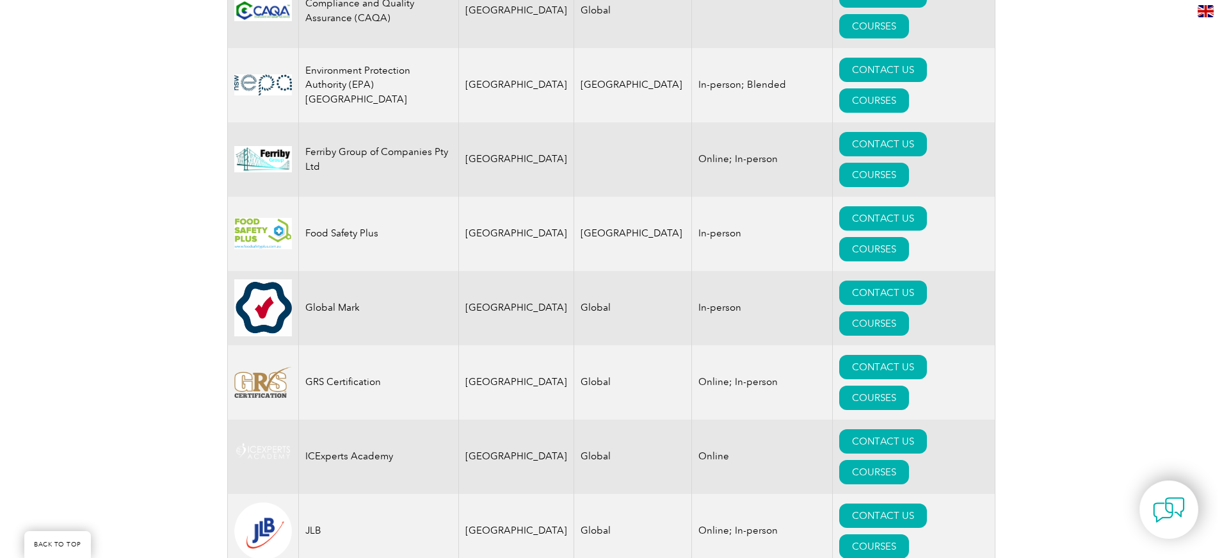
scroll to position [1131, 0]
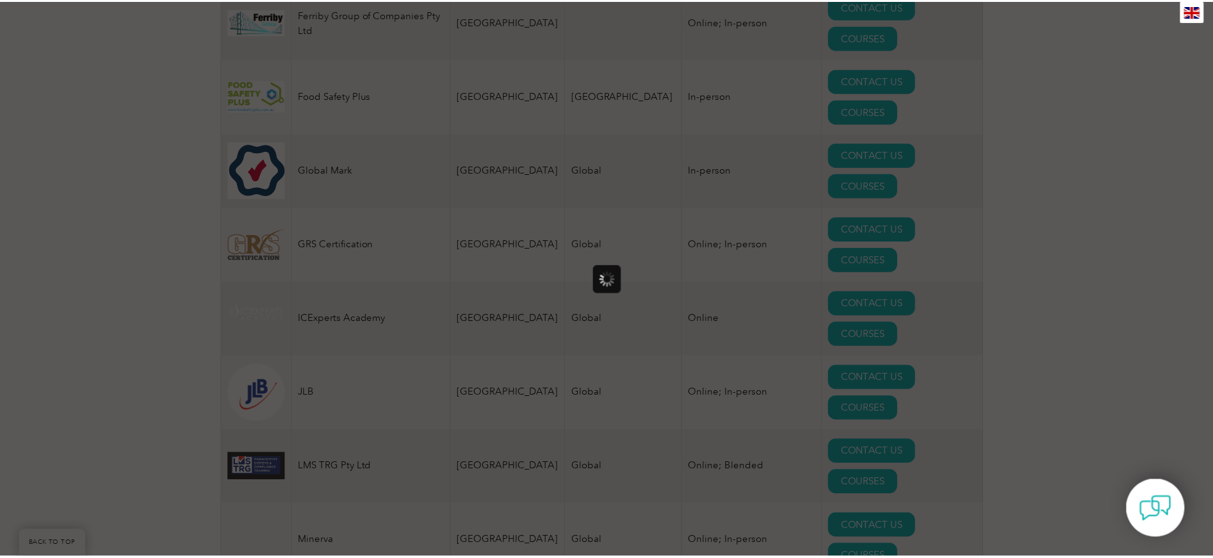
scroll to position [0, 0]
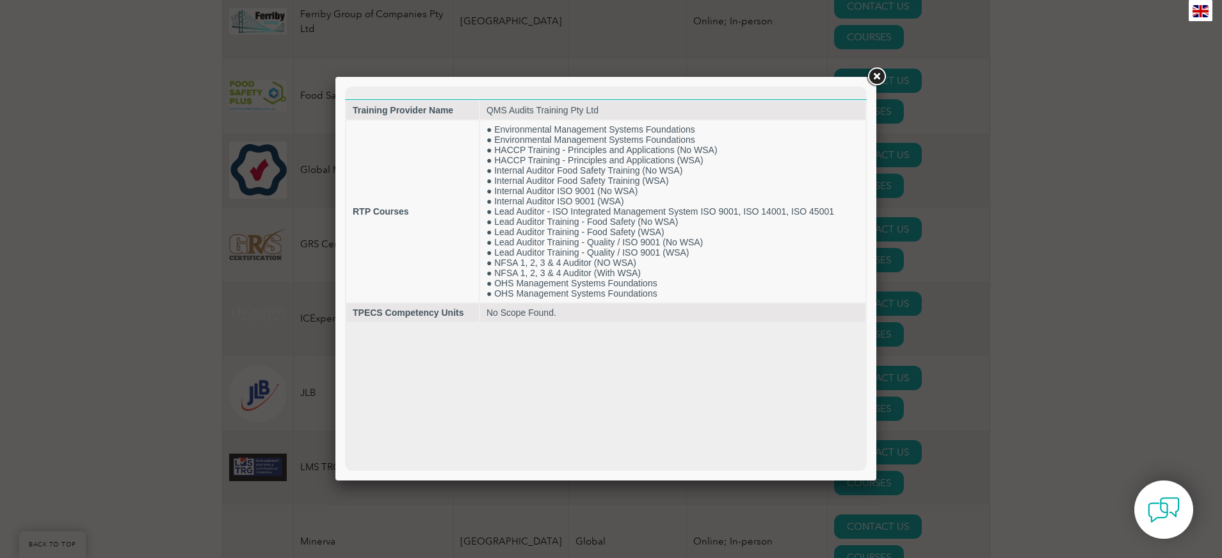
click at [876, 77] on link at bounding box center [876, 76] width 23 height 23
